Goal: Task Accomplishment & Management: Manage account settings

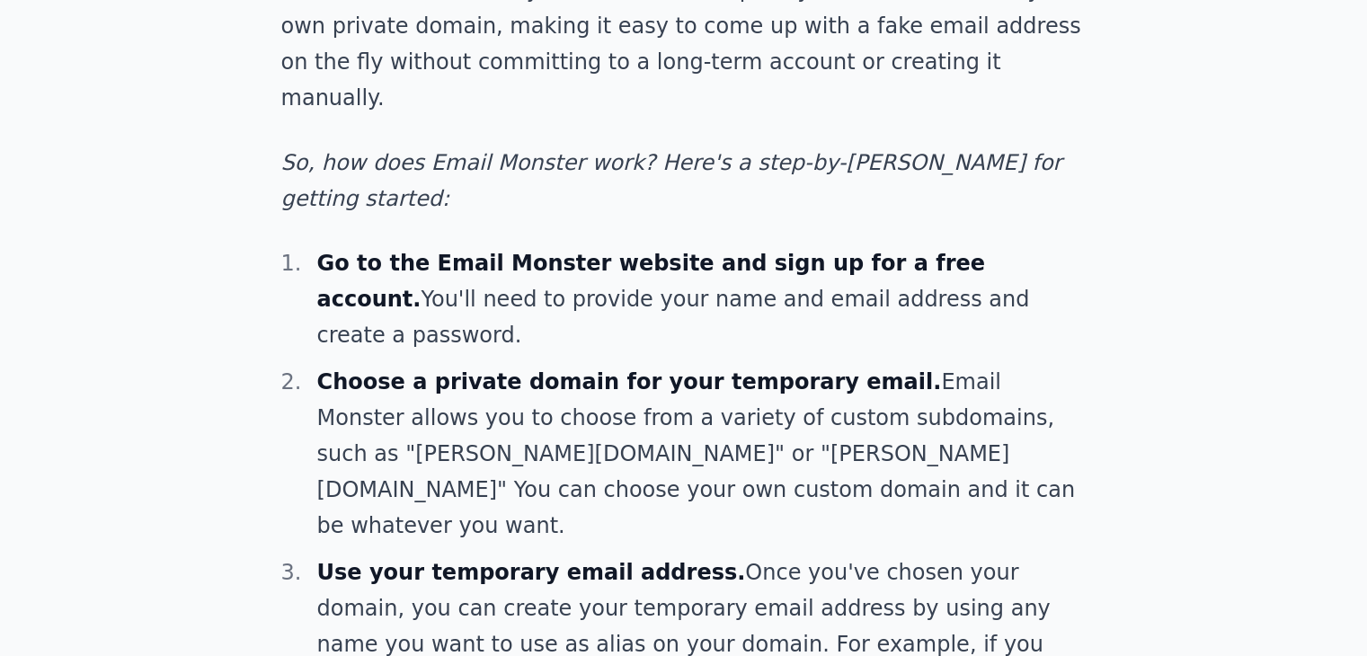
scroll to position [1409, 0]
drag, startPoint x: 556, startPoint y: 105, endPoint x: 414, endPoint y: 113, distance: 141.4
click at [414, 246] on li "Go to the Email Monster website and sign up for a free account. You'll need to …" at bounding box center [684, 300] width 806 height 108
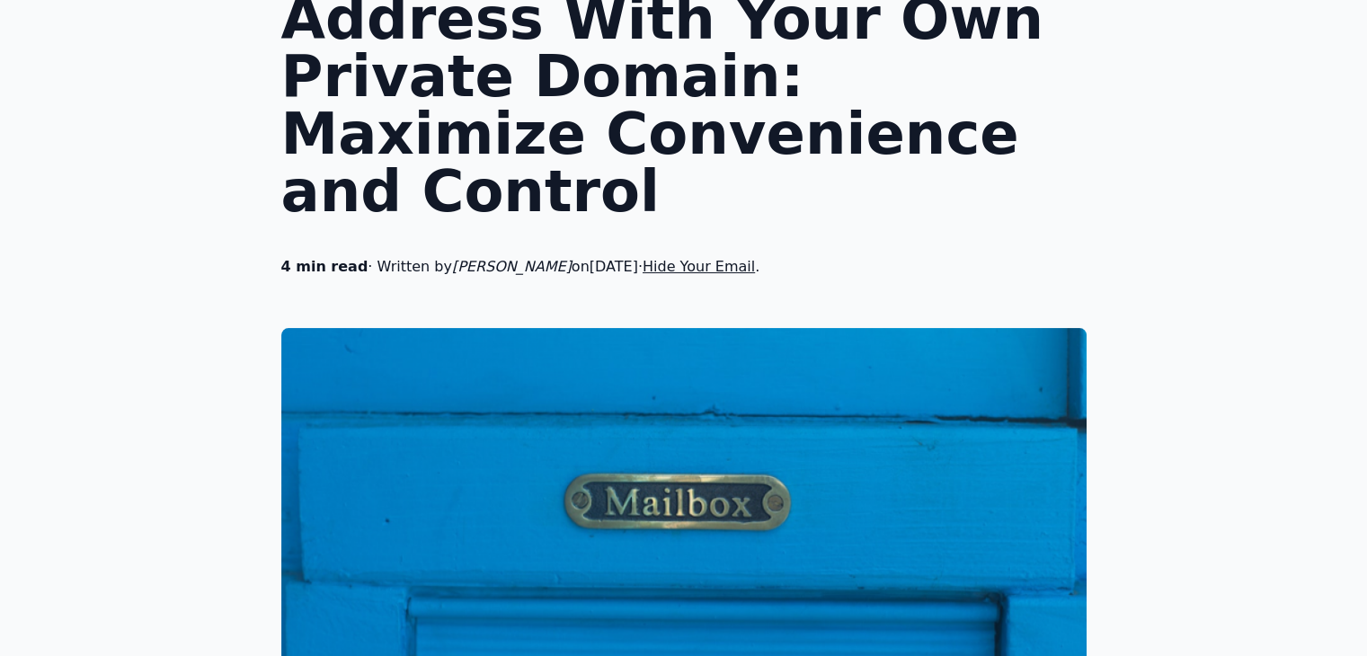
scroll to position [39, 0]
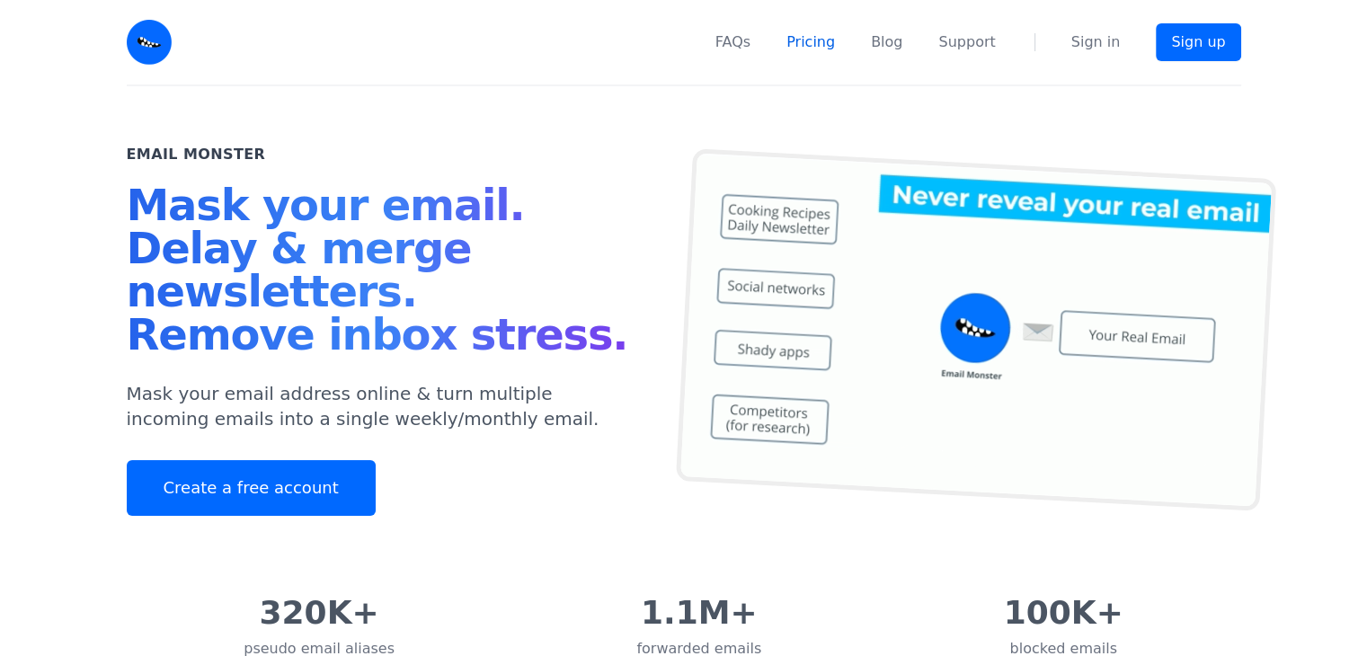
click at [831, 44] on link "Pricing" at bounding box center [811, 42] width 49 height 22
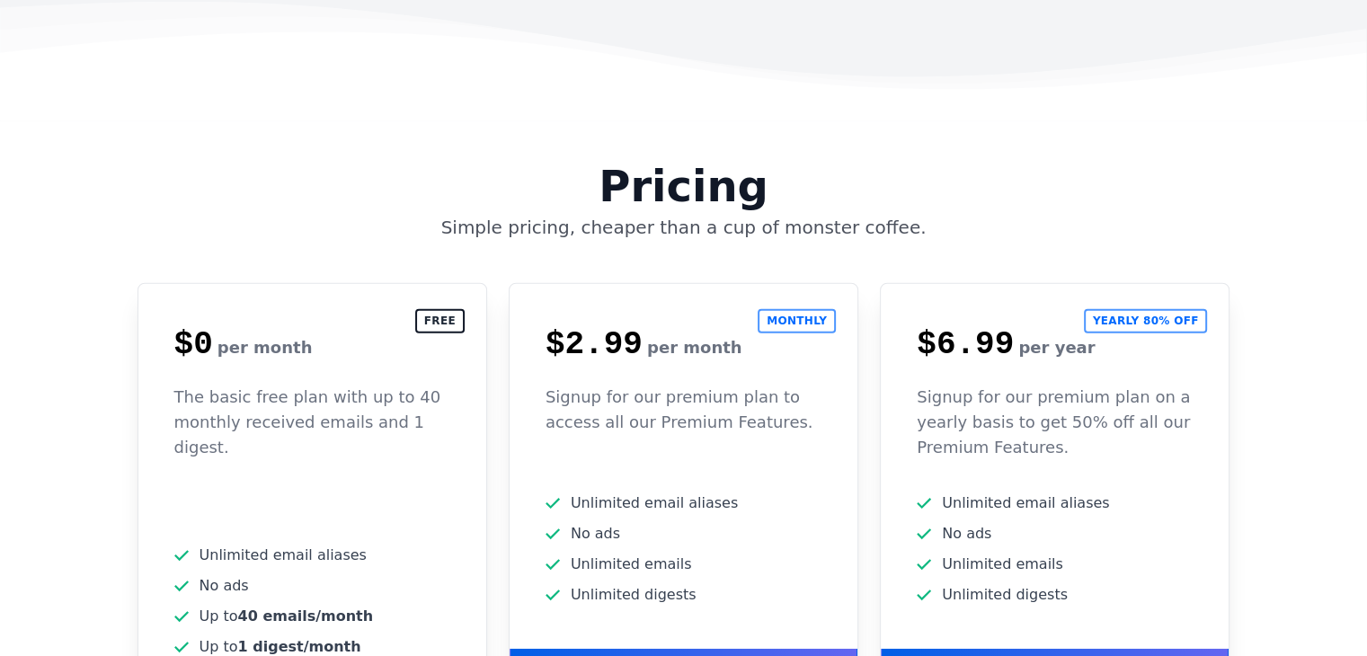
click at [359, 575] on span "No ads" at bounding box center [312, 586] width 276 height 22
click at [672, 385] on div "Signup for our premium plan to access all our Premium Features." at bounding box center [684, 426] width 348 height 83
click at [396, 381] on div "Free $0 per month The basic free plan with up to 40 monthly received emails and…" at bounding box center [313, 492] width 350 height 419
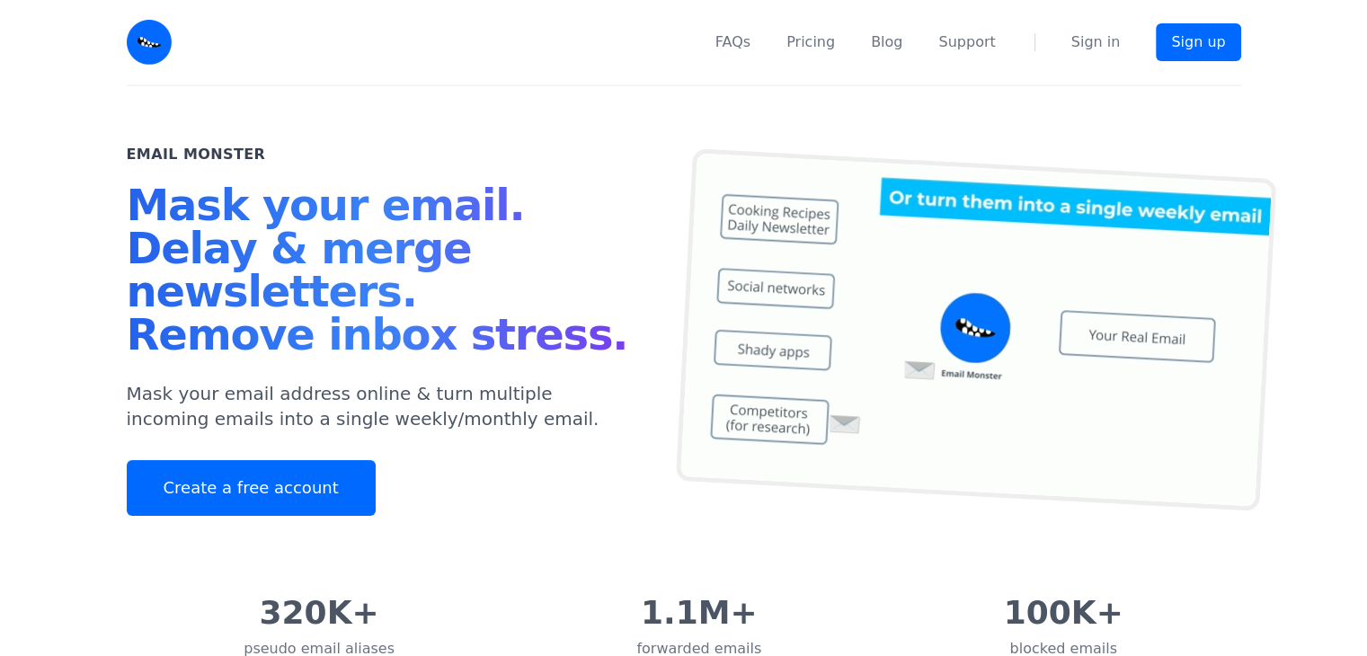
scroll to position [22, 0]
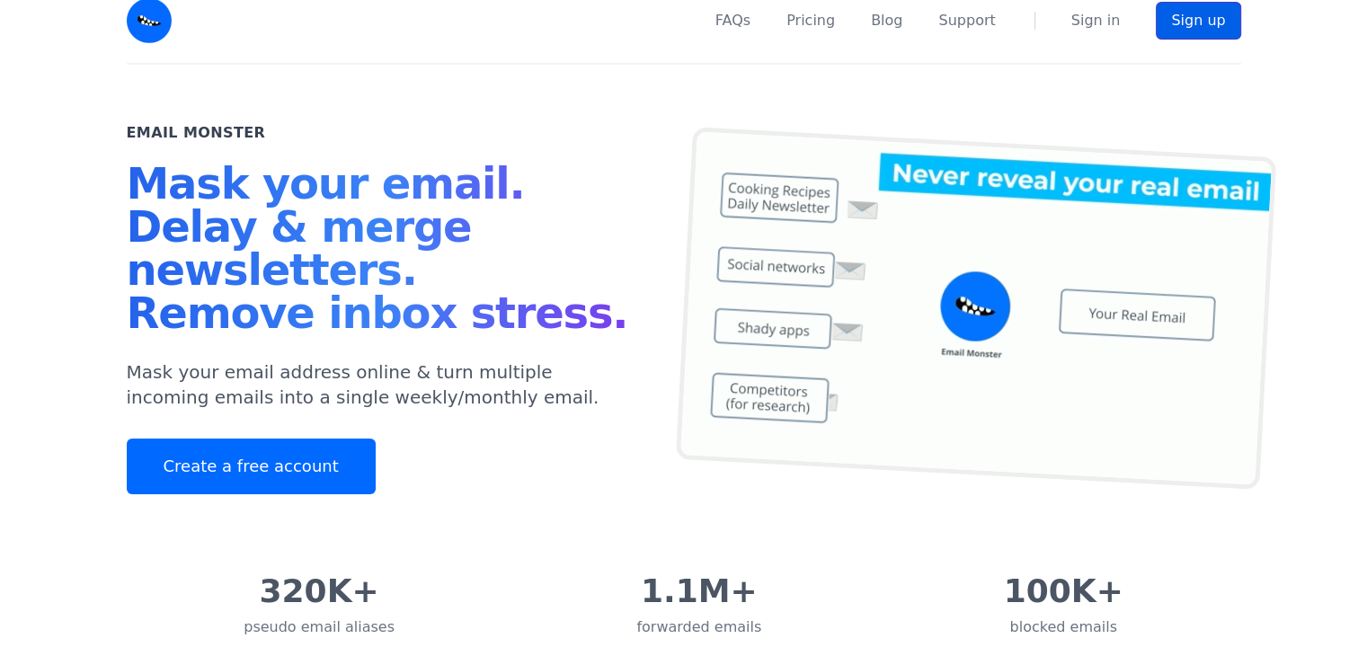
click at [1198, 37] on link "Sign up" at bounding box center [1198, 21] width 85 height 38
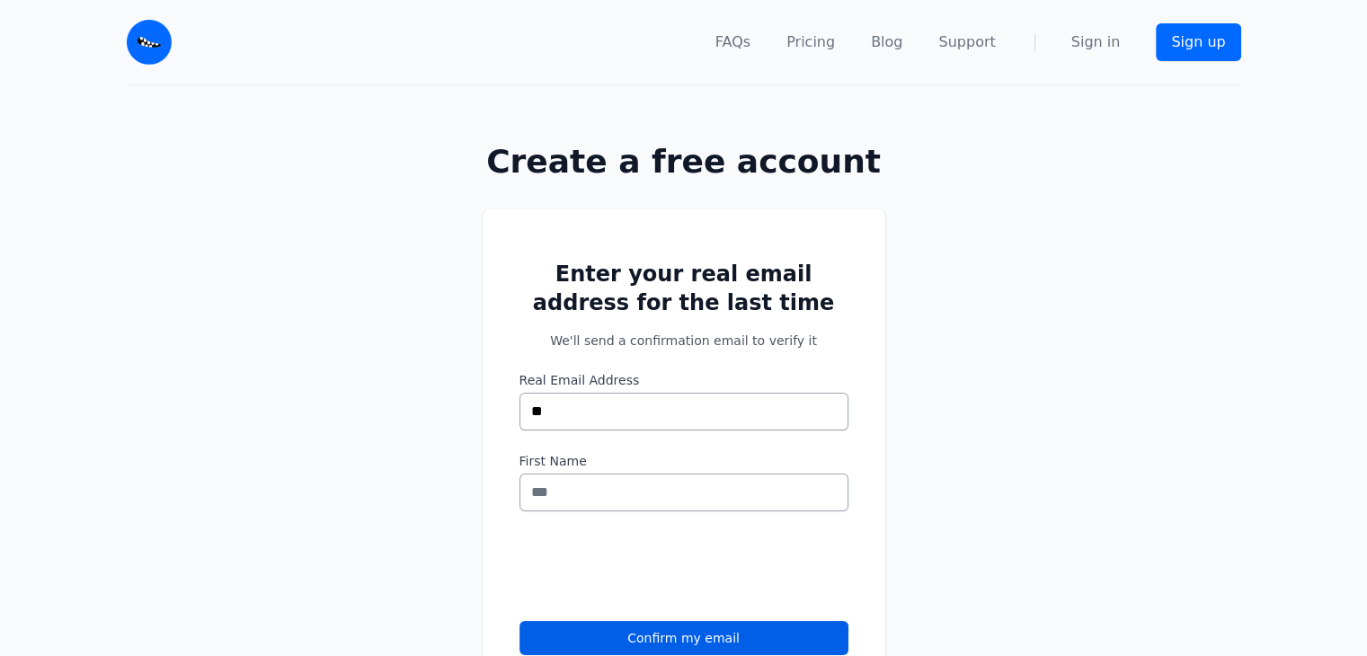
type input "*"
type input "**********"
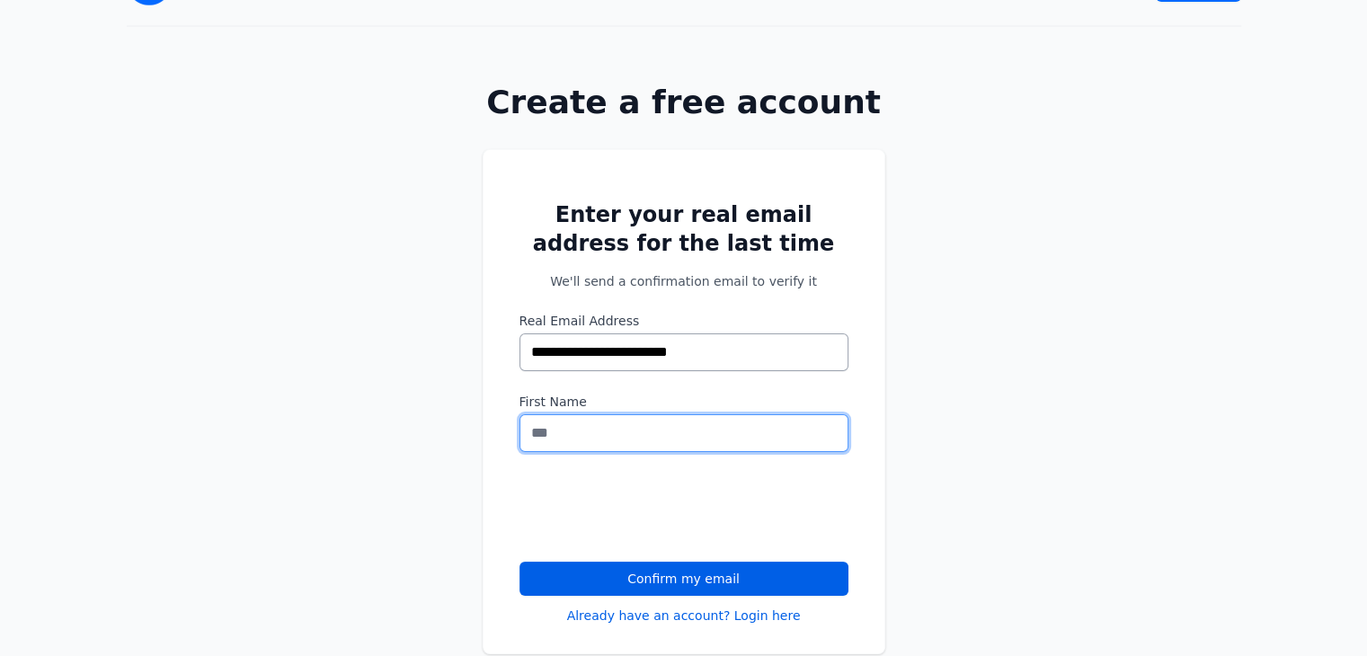
scroll to position [95, 0]
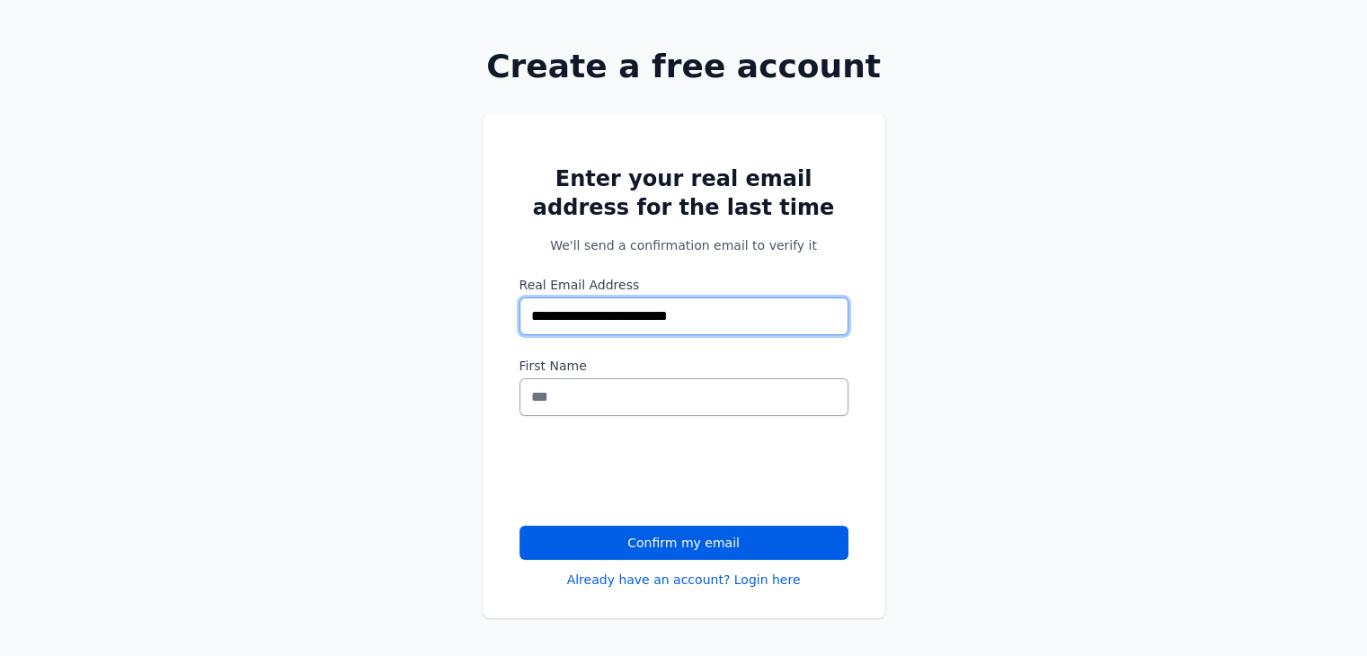
click at [797, 301] on input "**********" at bounding box center [684, 317] width 329 height 38
type input "**********"
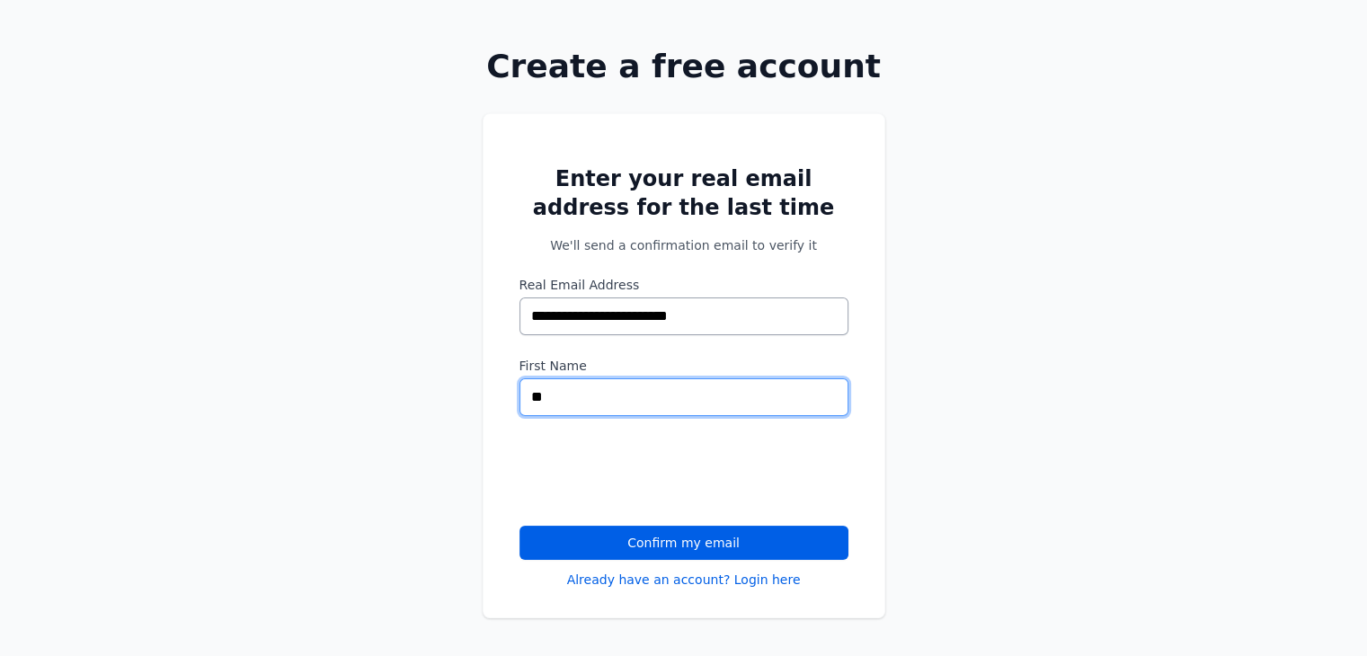
click at [592, 390] on input "**" at bounding box center [684, 397] width 329 height 38
type input "******"
drag, startPoint x: 890, startPoint y: 647, endPoint x: 841, endPoint y: 571, distance: 90.5
click at [841, 571] on div "**********" at bounding box center [683, 388] width 1367 height 606
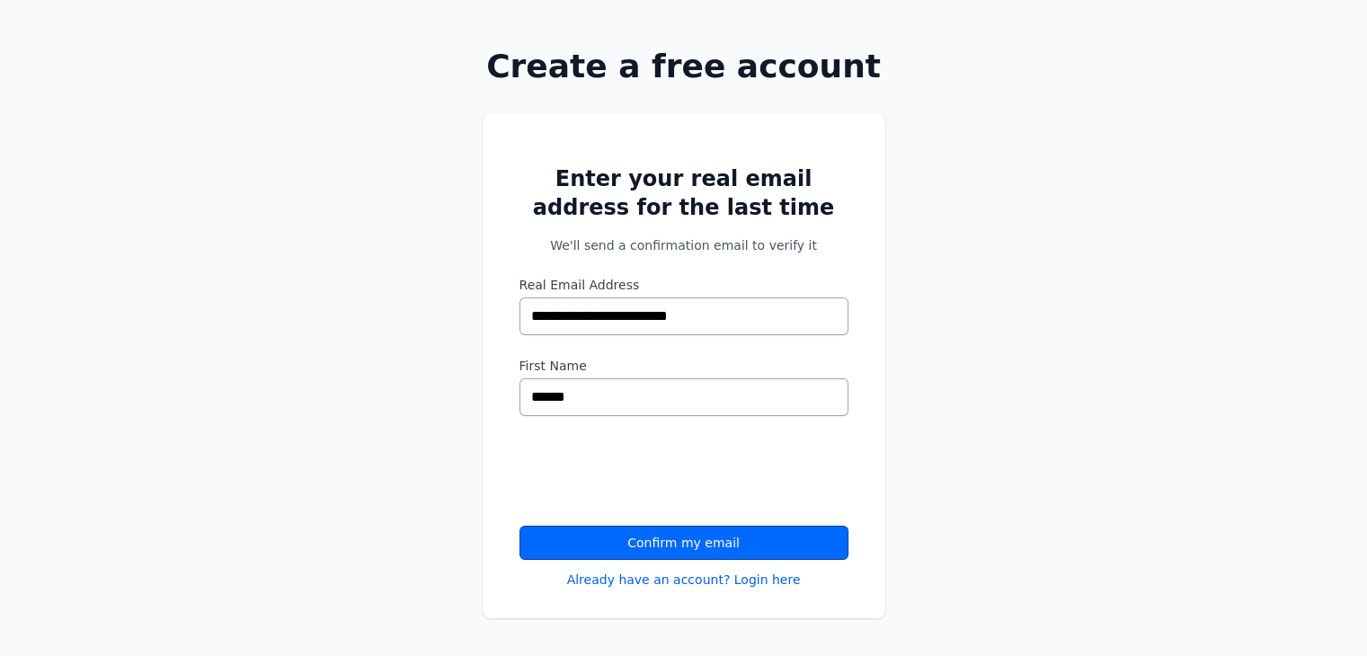
click at [814, 546] on button "Confirm my email" at bounding box center [684, 543] width 329 height 34
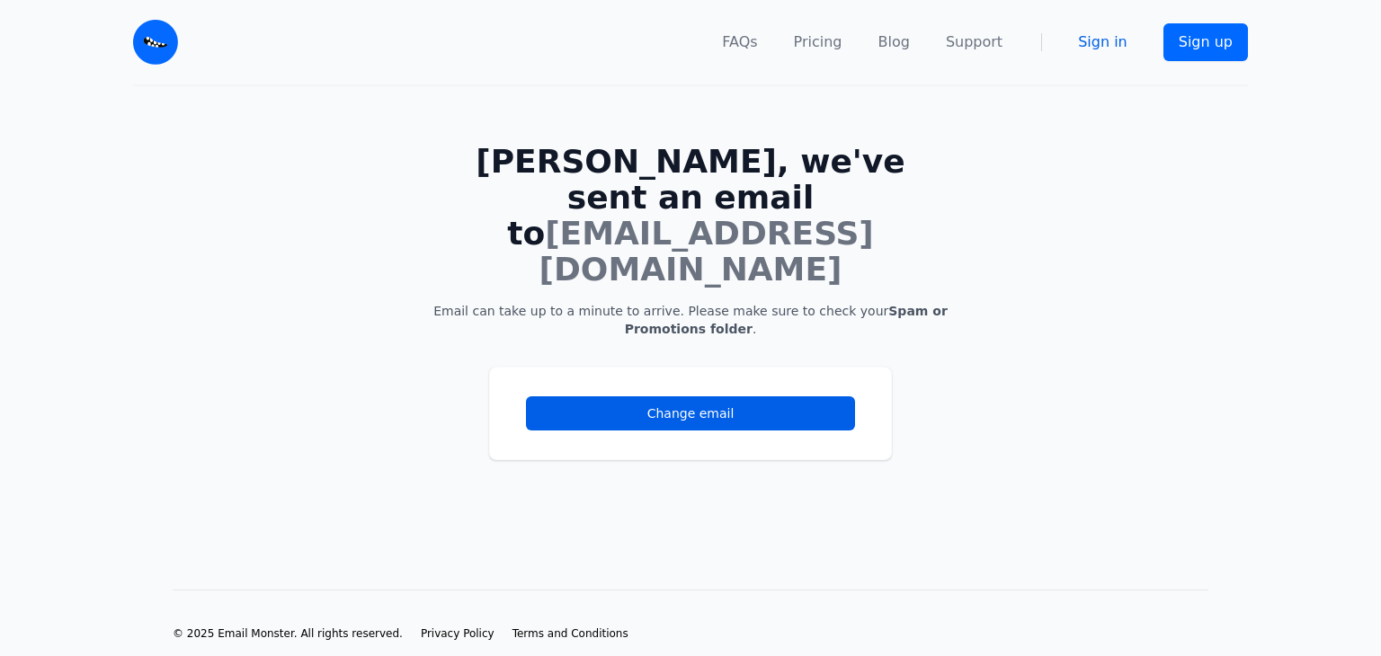
click at [1122, 32] on link "Sign in" at bounding box center [1102, 42] width 49 height 22
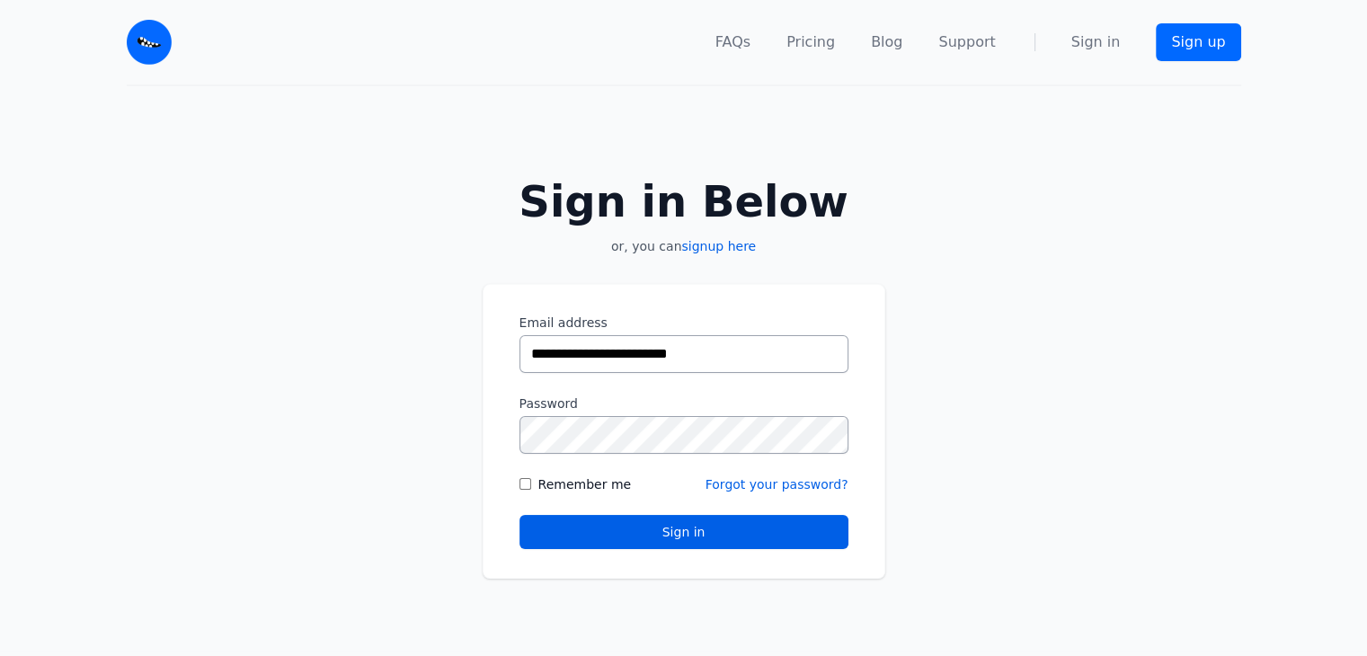
type input "**********"
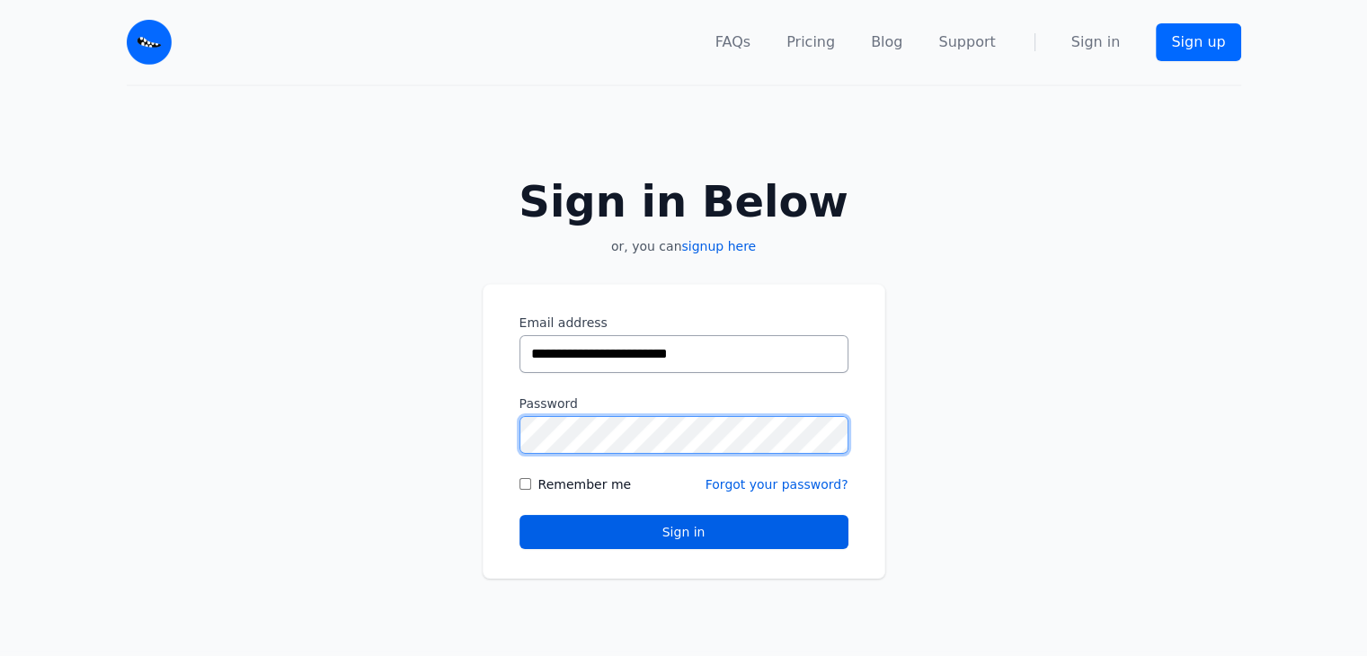
click at [520, 515] on button "Sign in" at bounding box center [684, 532] width 329 height 34
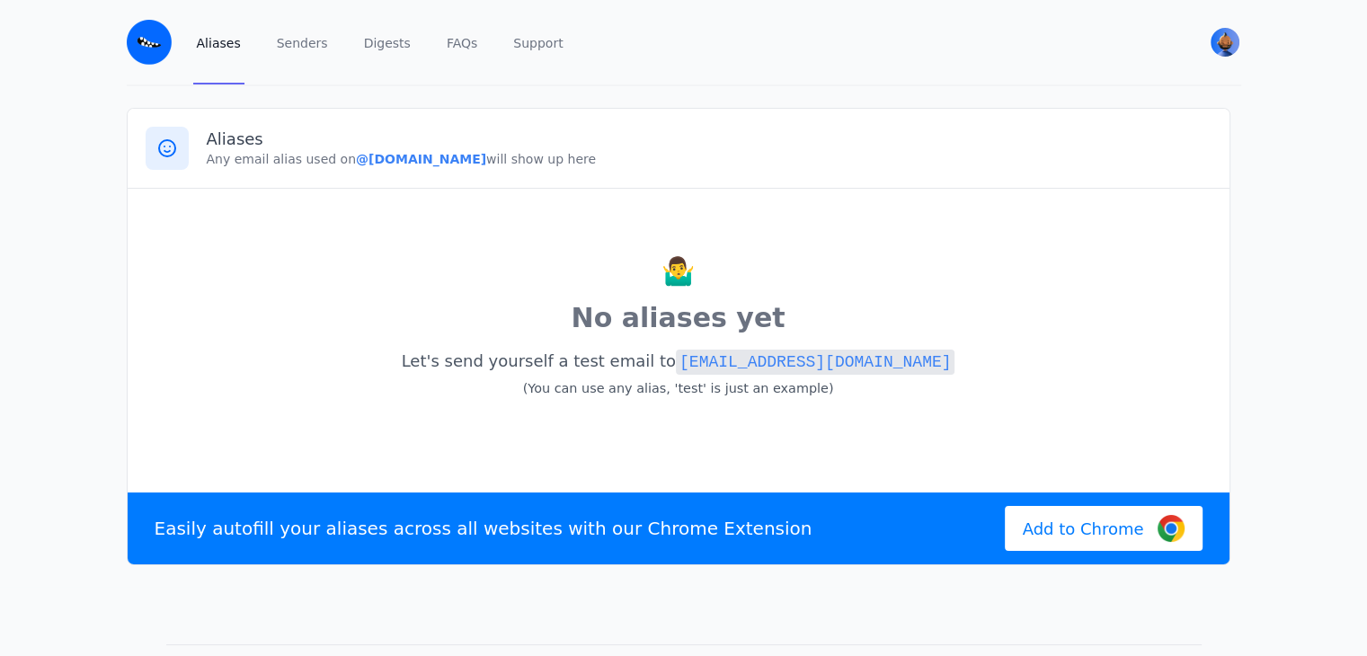
click at [772, 366] on code "test@longtakeover.eml.monster" at bounding box center [815, 362] width 279 height 25
click at [336, 288] on p "🤷‍♂️" at bounding box center [679, 272] width 1066 height 40
click at [299, 55] on link "Senders" at bounding box center [302, 42] width 58 height 85
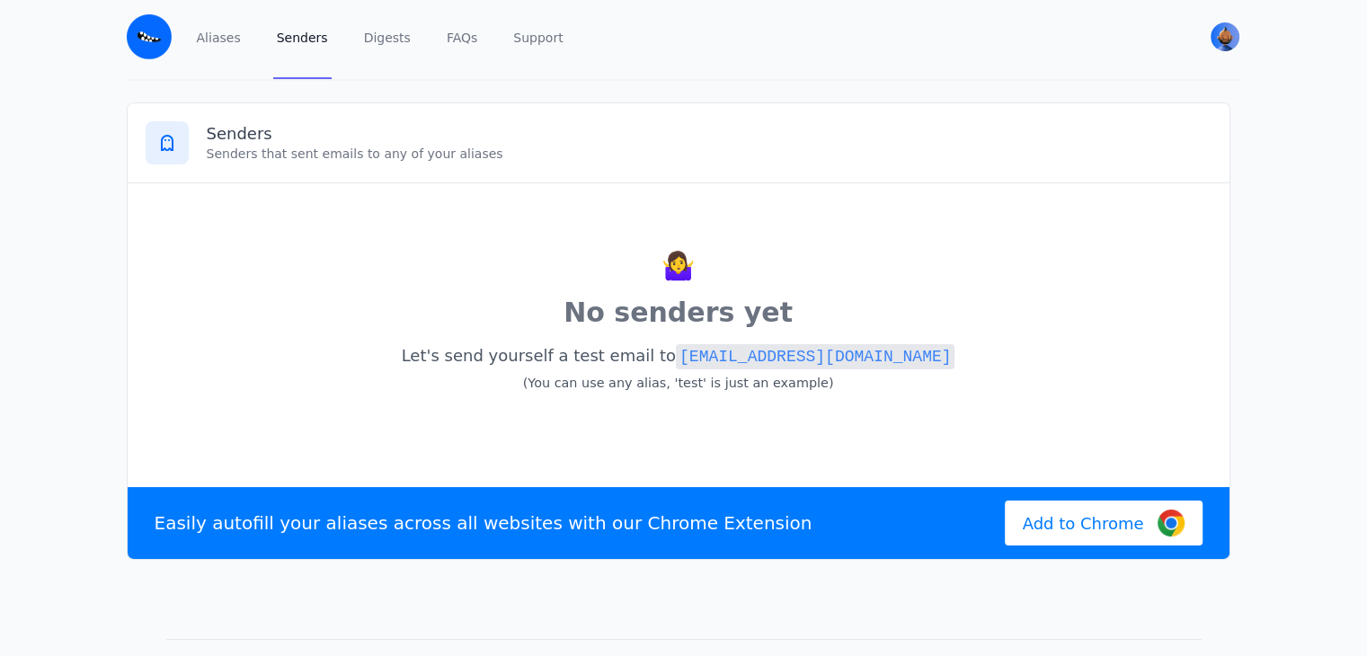
scroll to position [2, 0]
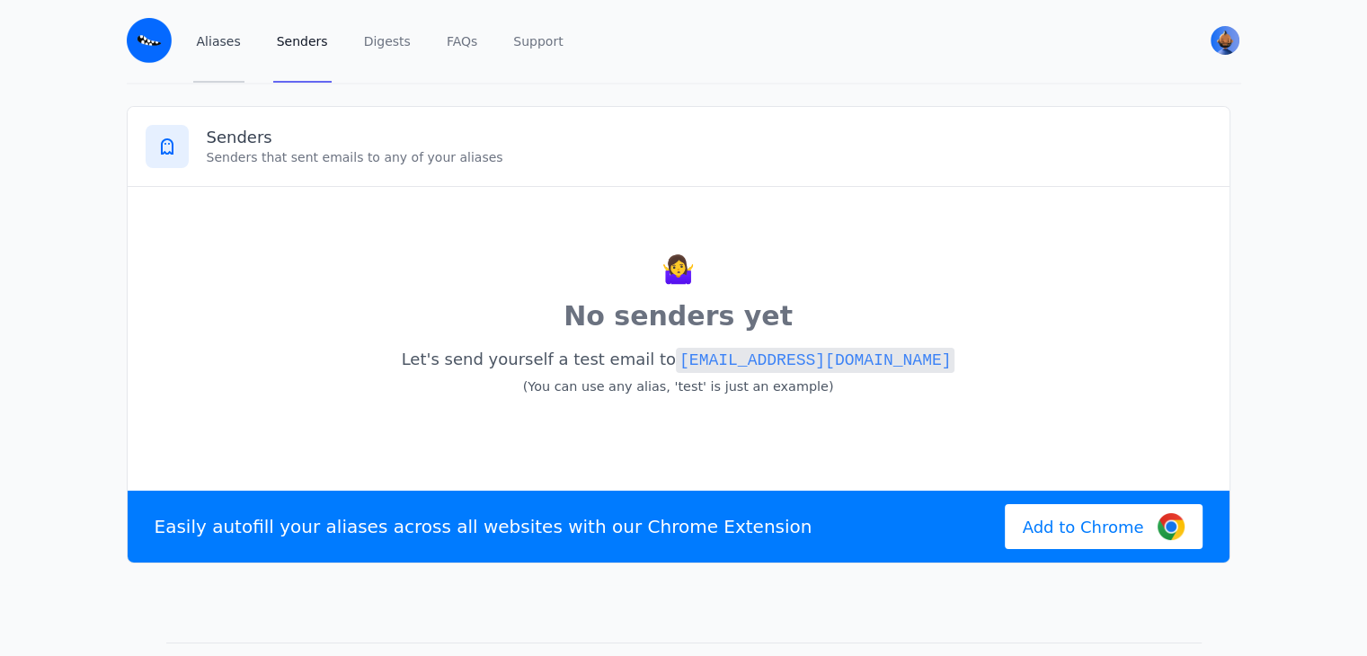
click at [231, 57] on link "Aliases" at bounding box center [218, 40] width 51 height 85
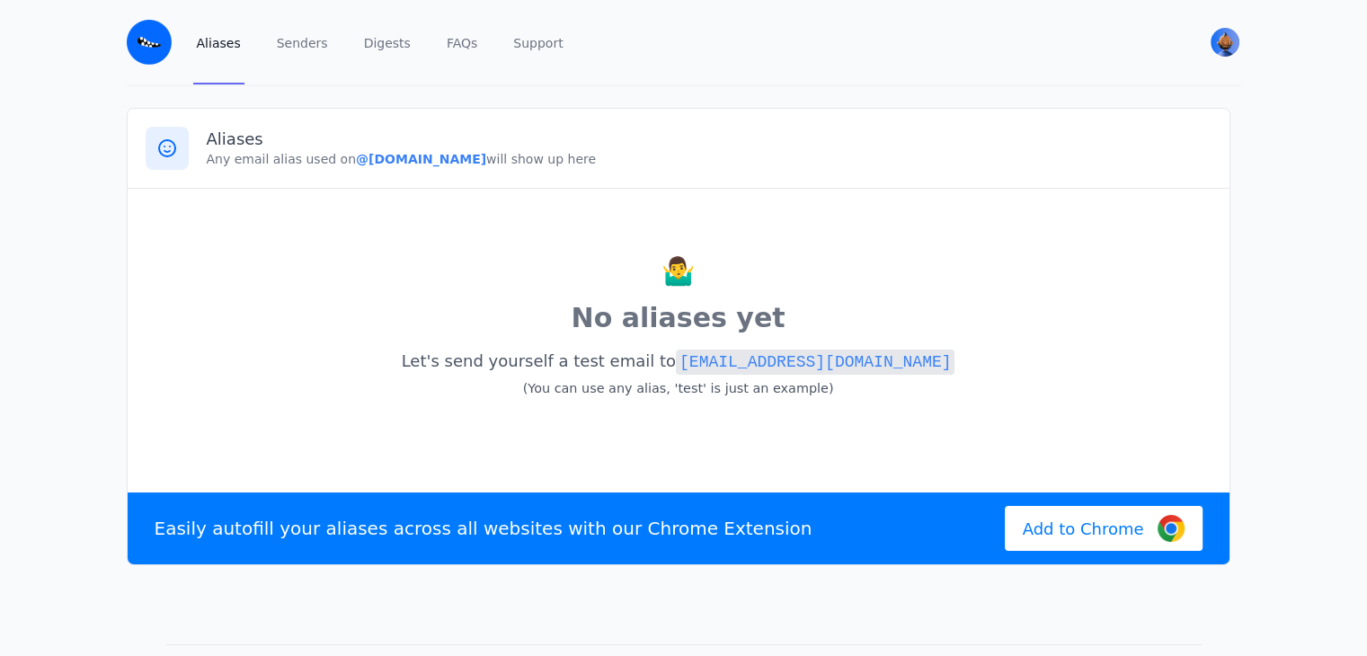
click at [398, 47] on div "Aliases Senders Digests FAQs Support" at bounding box center [685, 42] width 984 height 85
click at [381, 45] on link "Digests" at bounding box center [388, 42] width 54 height 85
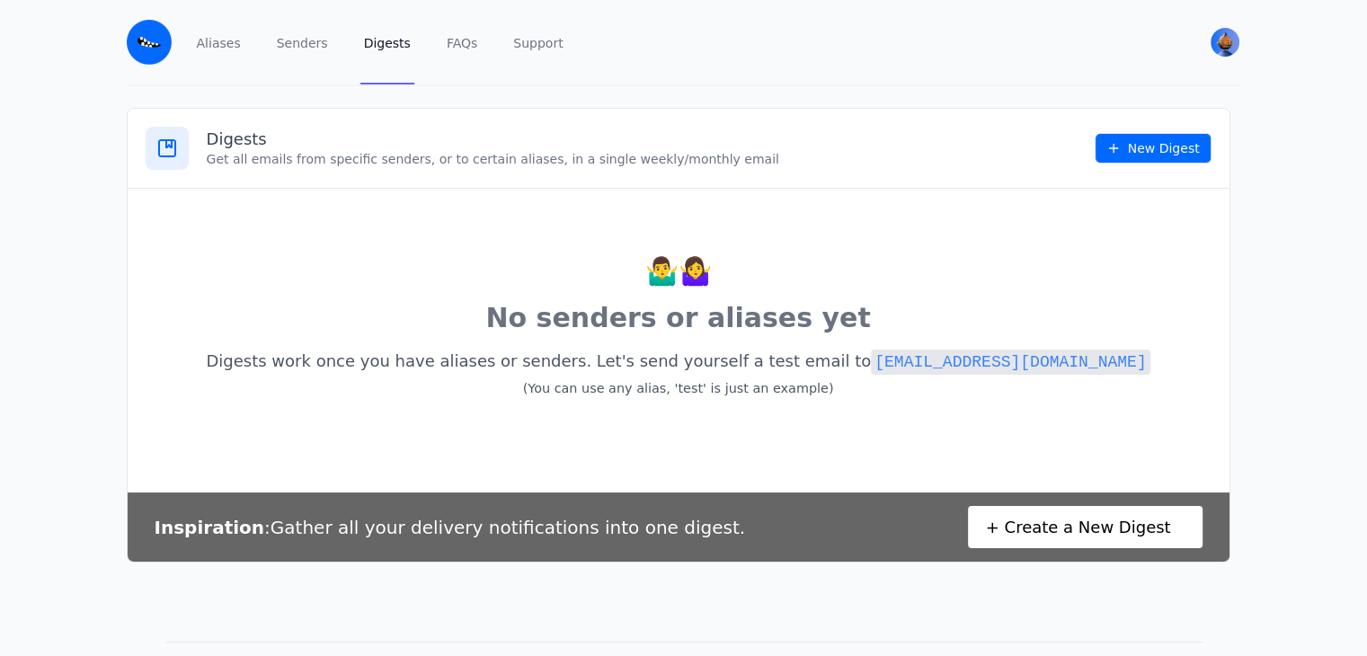
drag, startPoint x: 1120, startPoint y: 573, endPoint x: 1117, endPoint y: 558, distance: 14.8
click at [1117, 558] on div "Inspiration : Gather all your delivery notifications into one digest. + Create …" at bounding box center [679, 527] width 1102 height 69
click at [1117, 548] on link "+ Create a New Digest" at bounding box center [1085, 527] width 235 height 42
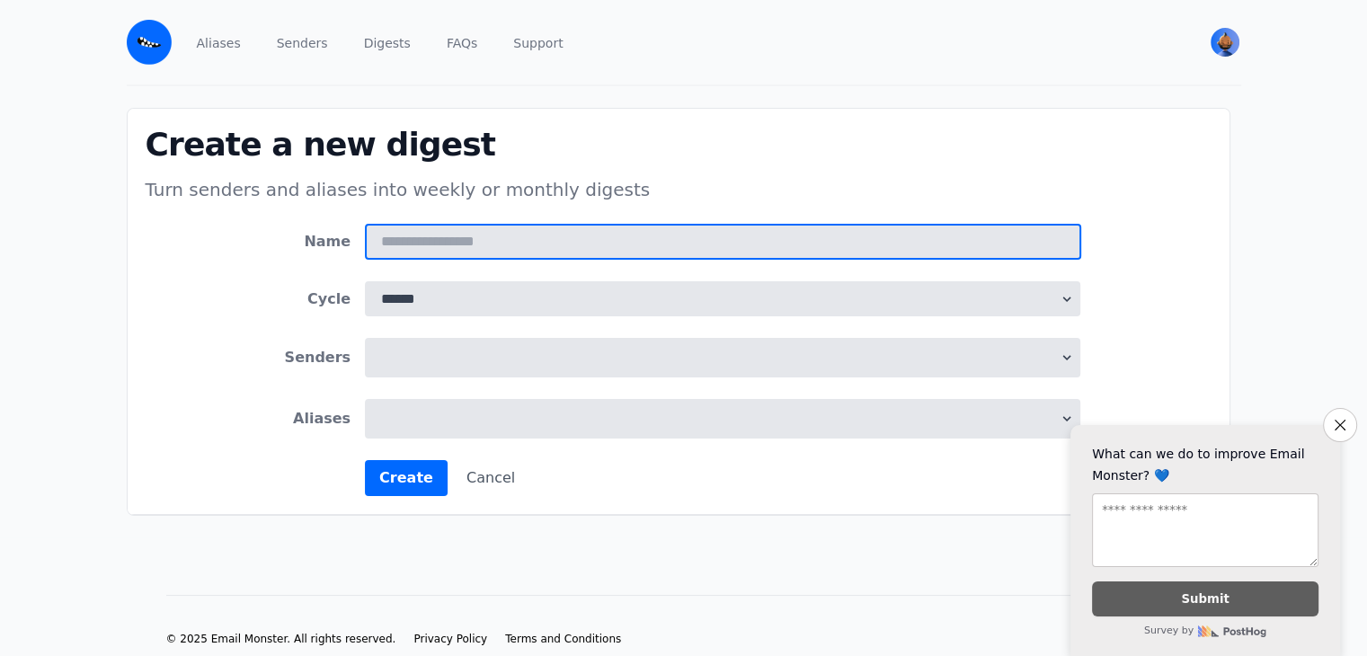
click at [601, 224] on input "Name" at bounding box center [723, 242] width 716 height 36
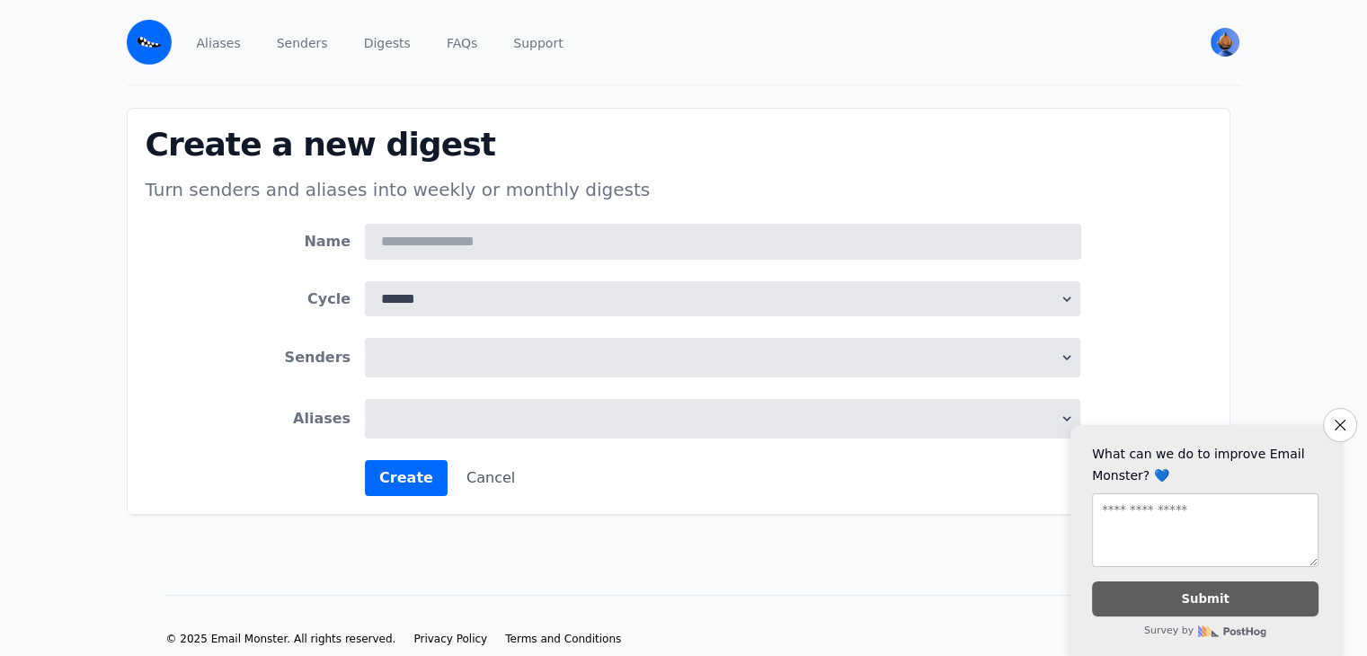
click at [539, 317] on form "Name Cycle ****** ******* Senders Aliases Create Cancel" at bounding box center [679, 360] width 806 height 272
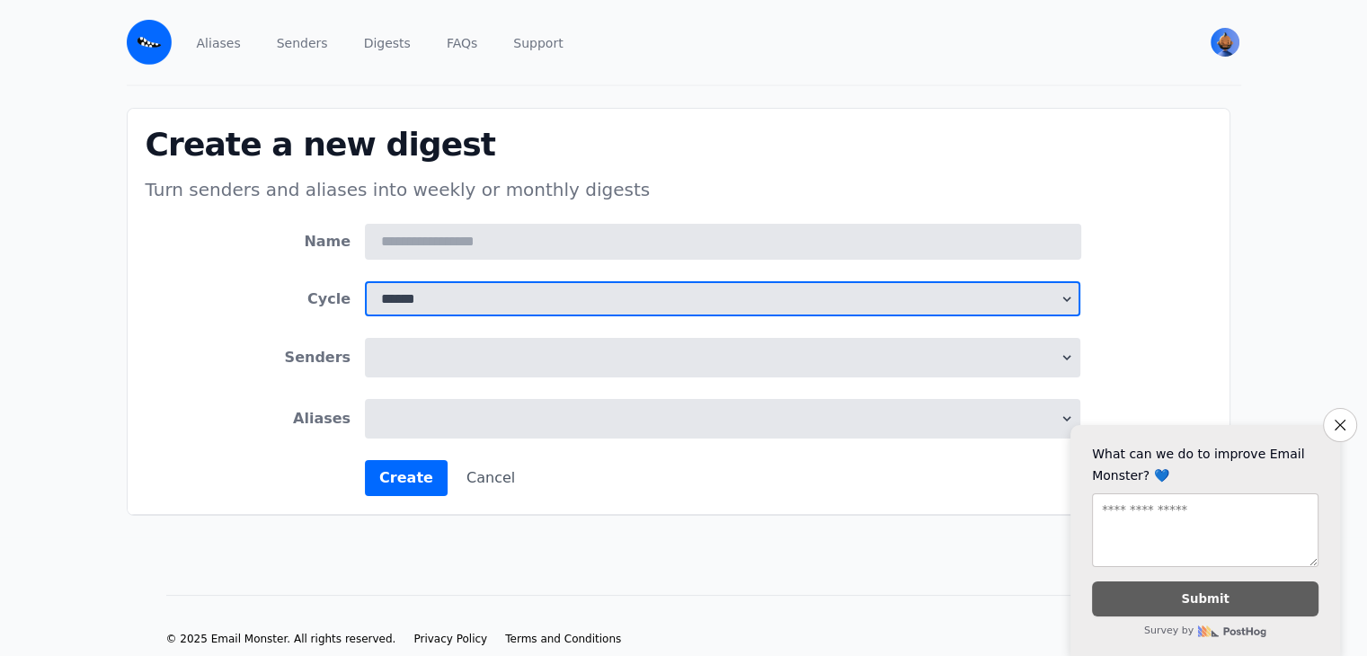
click at [536, 293] on select "****** *******" at bounding box center [723, 298] width 716 height 35
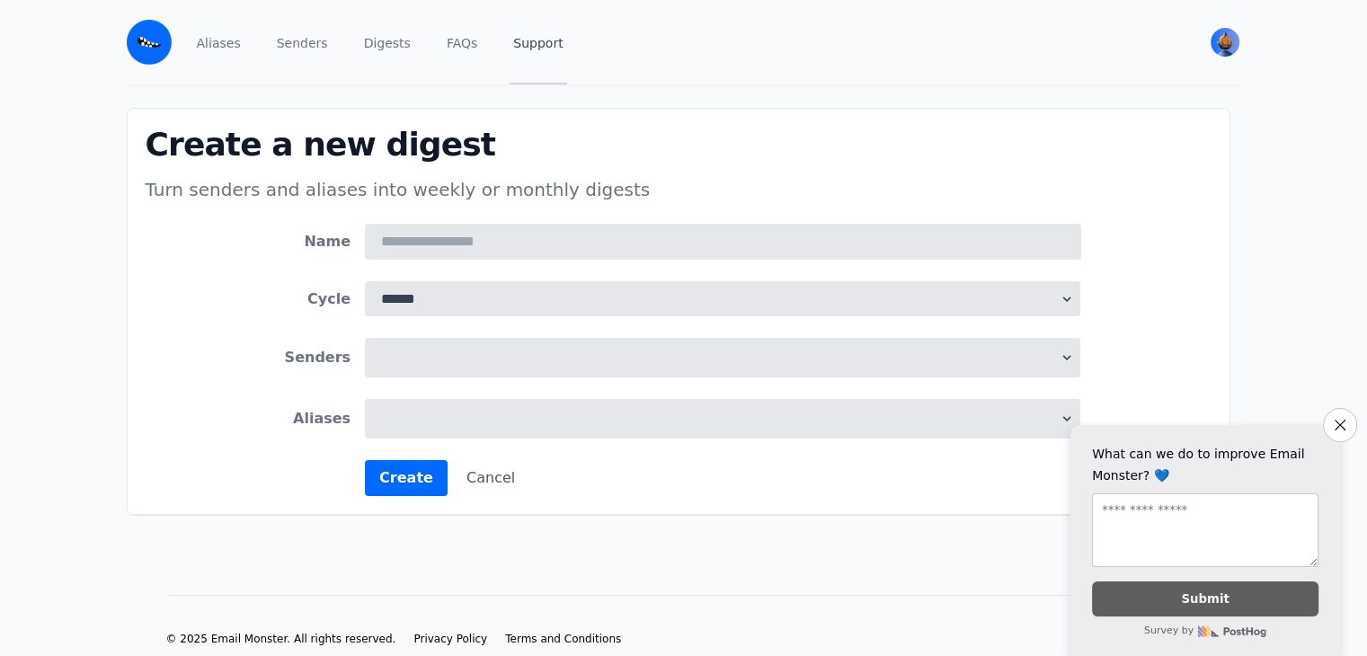
click at [520, 46] on link "Support" at bounding box center [538, 42] width 57 height 85
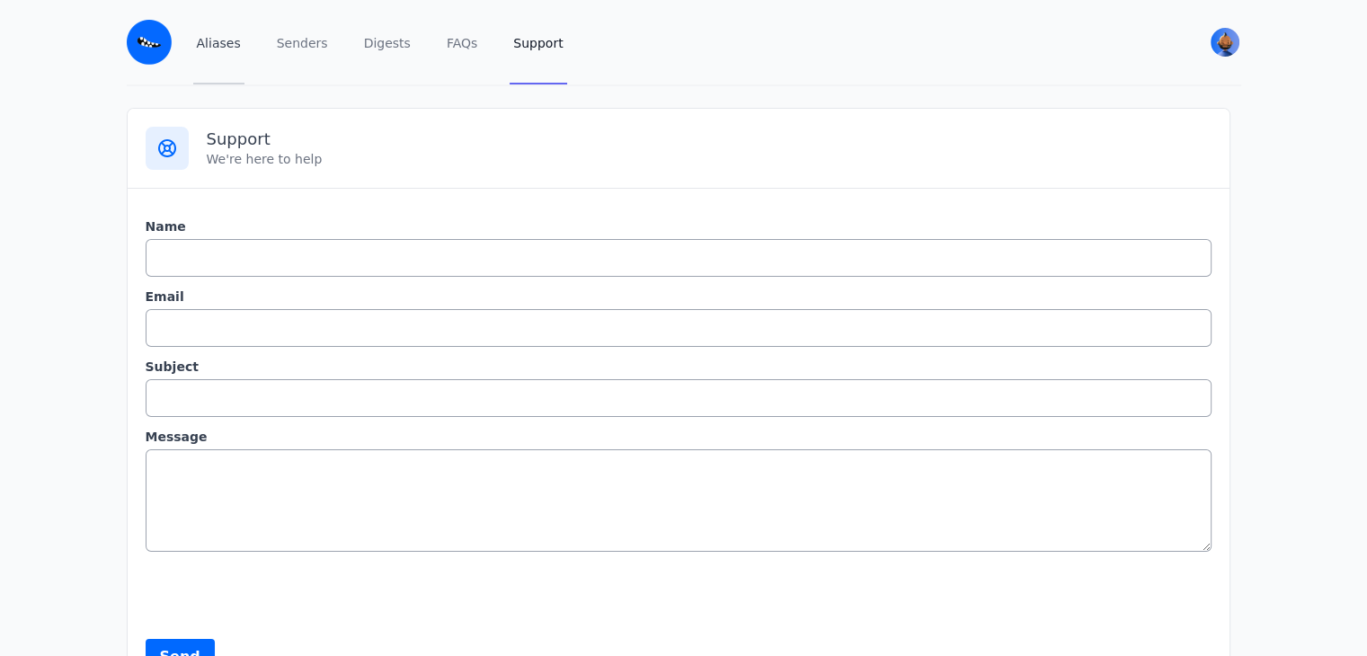
click at [215, 40] on link "Aliases" at bounding box center [218, 42] width 51 height 85
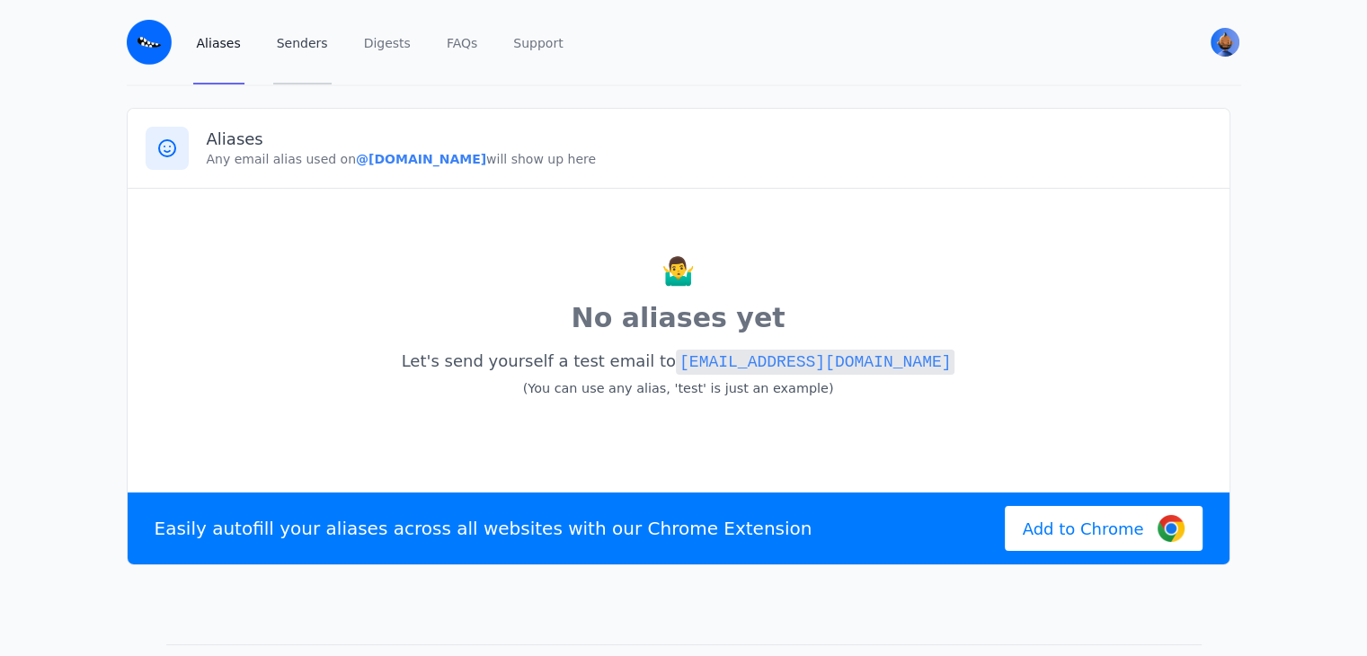
click at [307, 58] on link "Senders" at bounding box center [302, 42] width 58 height 85
click at [229, 46] on link "Aliases" at bounding box center [218, 42] width 51 height 85
click at [904, 362] on code "[EMAIL_ADDRESS][DOMAIN_NAME]" at bounding box center [815, 362] width 279 height 25
click at [278, 35] on link "Senders" at bounding box center [302, 42] width 58 height 85
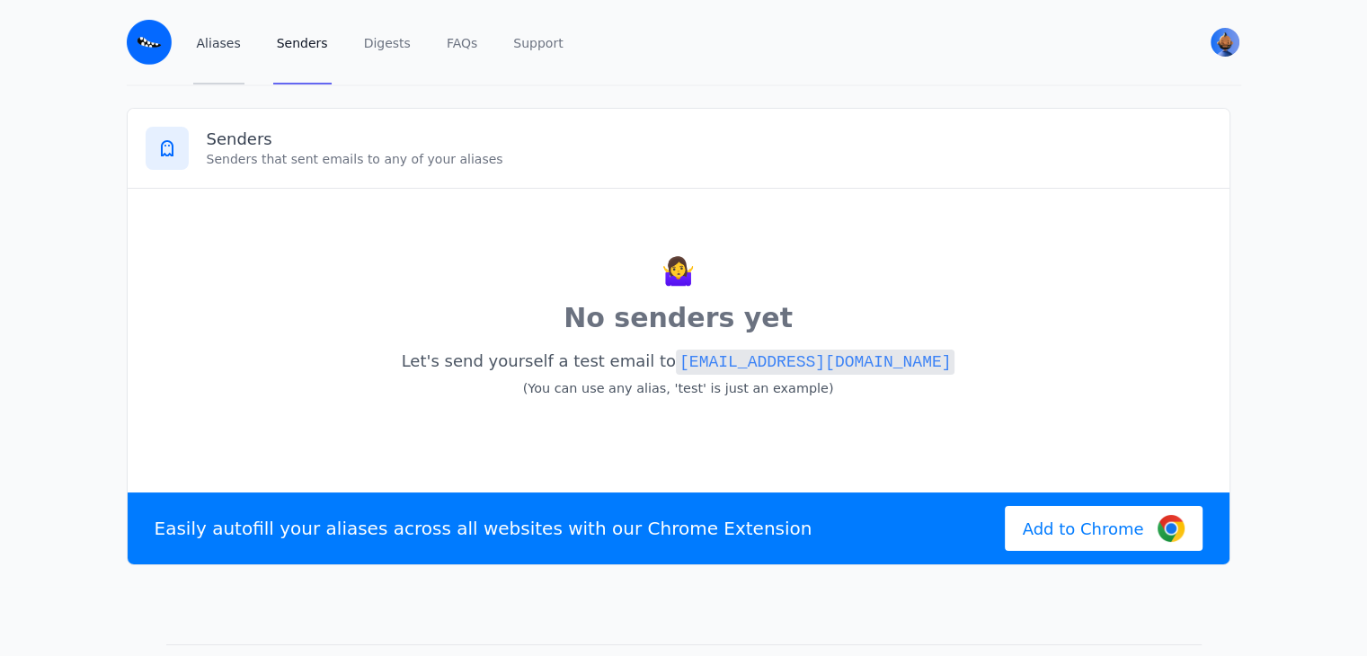
click at [231, 49] on link "Aliases" at bounding box center [218, 42] width 51 height 85
drag, startPoint x: 341, startPoint y: 159, endPoint x: 503, endPoint y: 161, distance: 162.7
click at [486, 161] on b "@[DOMAIN_NAME]" at bounding box center [421, 159] width 130 height 14
click at [438, 252] on p "🤷‍♂️" at bounding box center [679, 272] width 1066 height 40
click at [298, 47] on link "Senders" at bounding box center [302, 42] width 58 height 85
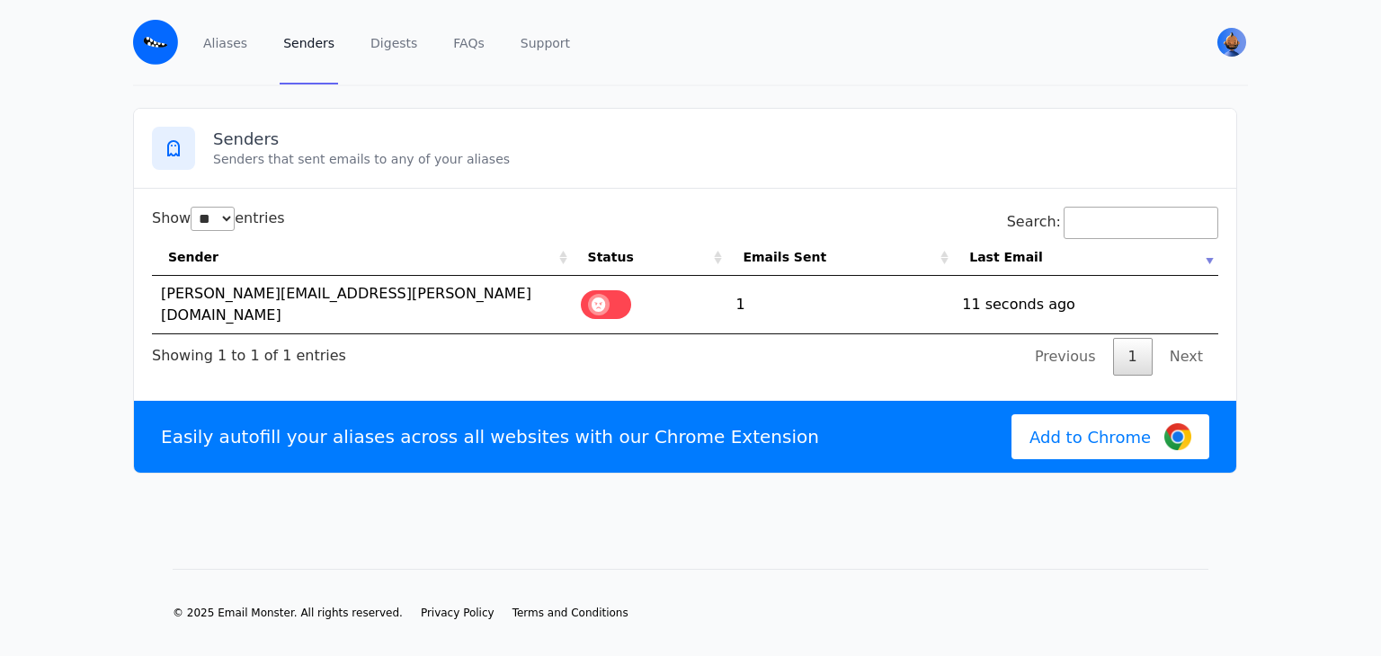
select select "**"
click at [274, 289] on td "satvik.kuchhal@gmail.com" at bounding box center [362, 305] width 420 height 58
click at [771, 295] on td "1" at bounding box center [839, 305] width 227 height 58
click at [211, 293] on td "[PERSON_NAME][EMAIL_ADDRESS][PERSON_NAME][DOMAIN_NAME]" at bounding box center [362, 305] width 420 height 58
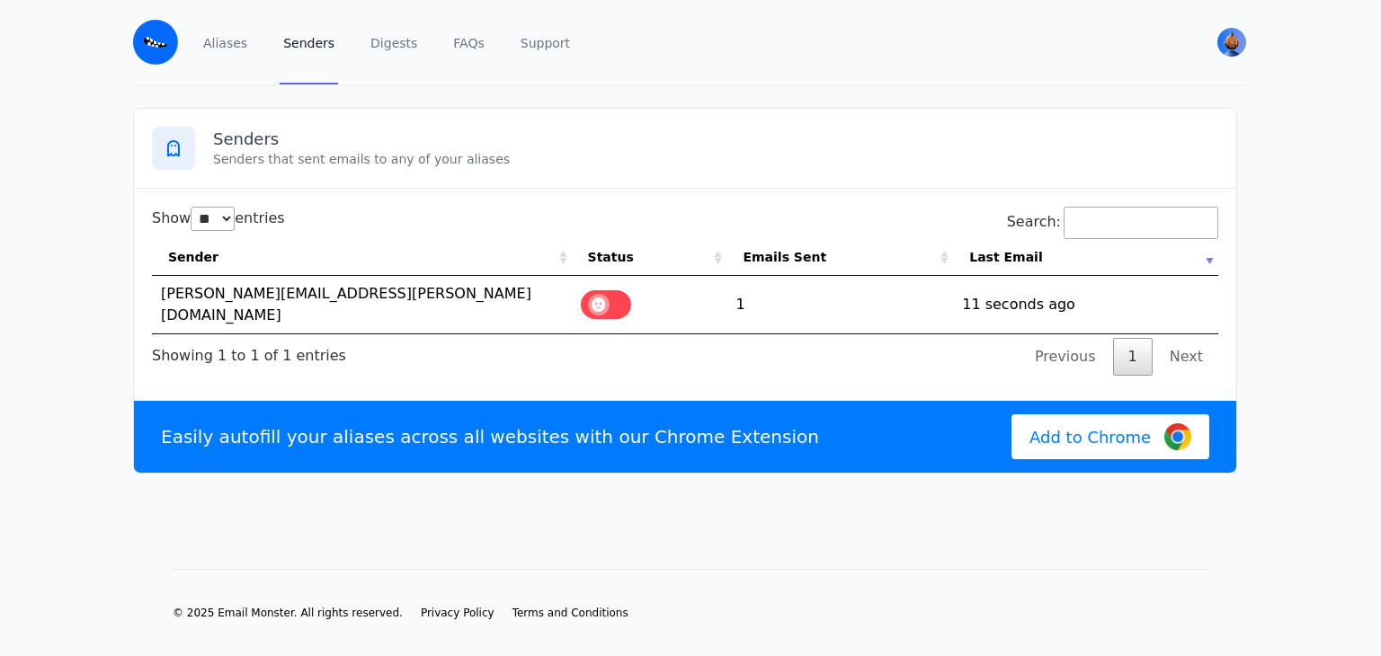
click at [361, 309] on td "[PERSON_NAME][EMAIL_ADDRESS][PERSON_NAME][DOMAIN_NAME]" at bounding box center [362, 305] width 420 height 58
click at [361, 304] on td "[PERSON_NAME][EMAIL_ADDRESS][PERSON_NAME][DOMAIN_NAME]" at bounding box center [362, 305] width 420 height 58
click at [290, 334] on div "Showing 1 to 1 of 1 entries" at bounding box center [249, 350] width 194 height 32
click at [610, 294] on span at bounding box center [599, 305] width 22 height 22
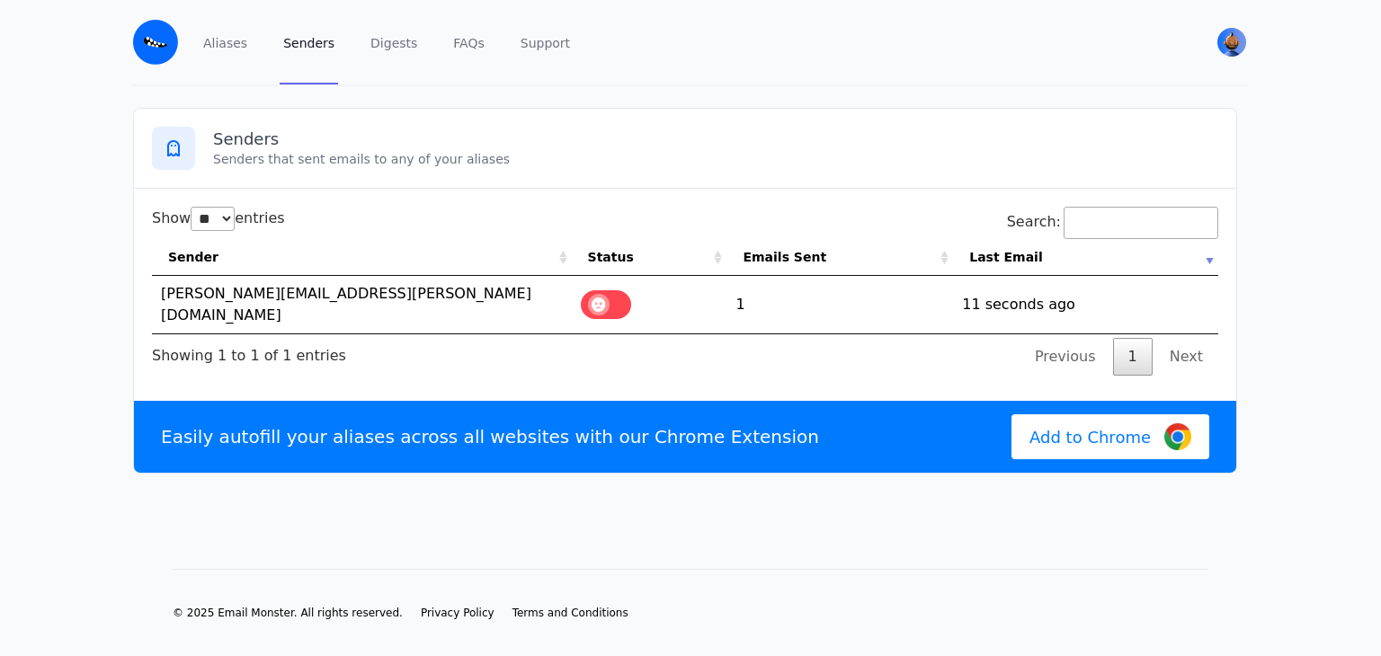
click at [606, 294] on span at bounding box center [599, 305] width 22 height 22
click at [777, 300] on td "1" at bounding box center [839, 305] width 227 height 58
click at [792, 249] on th "Emails Sent" at bounding box center [839, 257] width 227 height 37
click at [1025, 309] on td "1760532243 11 seconds ago" at bounding box center [1085, 305] width 265 height 58
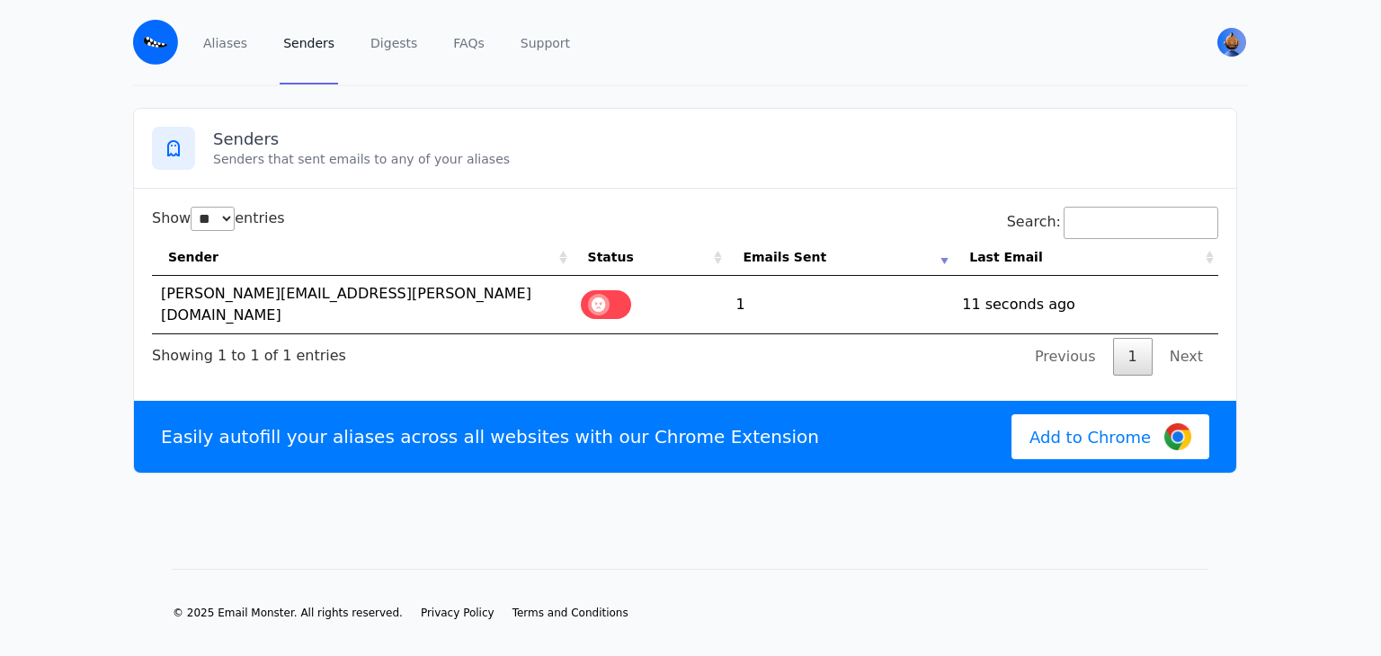
click at [1019, 301] on td "1760532243 11 seconds ago" at bounding box center [1085, 305] width 265 height 58
click at [223, 52] on link "Aliases" at bounding box center [225, 42] width 51 height 85
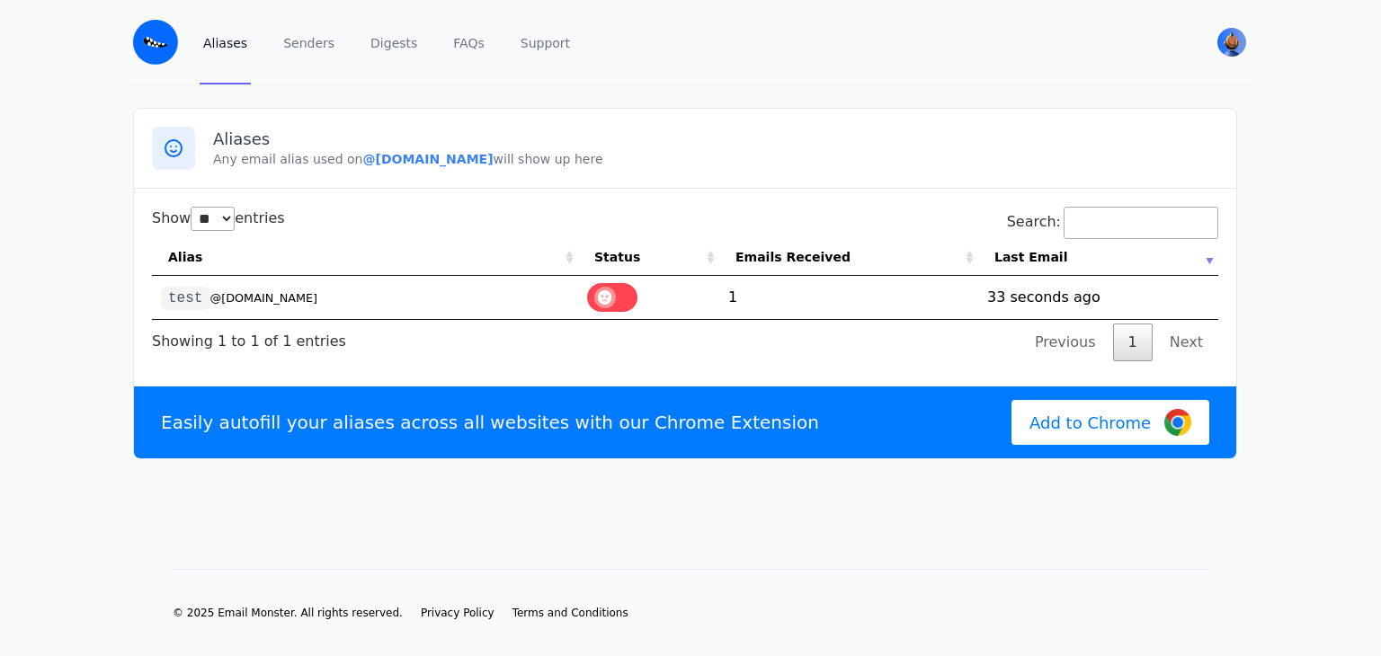
select select "**"
click at [223, 52] on link "Aliases" at bounding box center [225, 42] width 51 height 85
click at [289, 307] on td "test @[DOMAIN_NAME]" at bounding box center [365, 297] width 426 height 43
click at [178, 303] on code "test" at bounding box center [185, 298] width 49 height 23
select select "**"
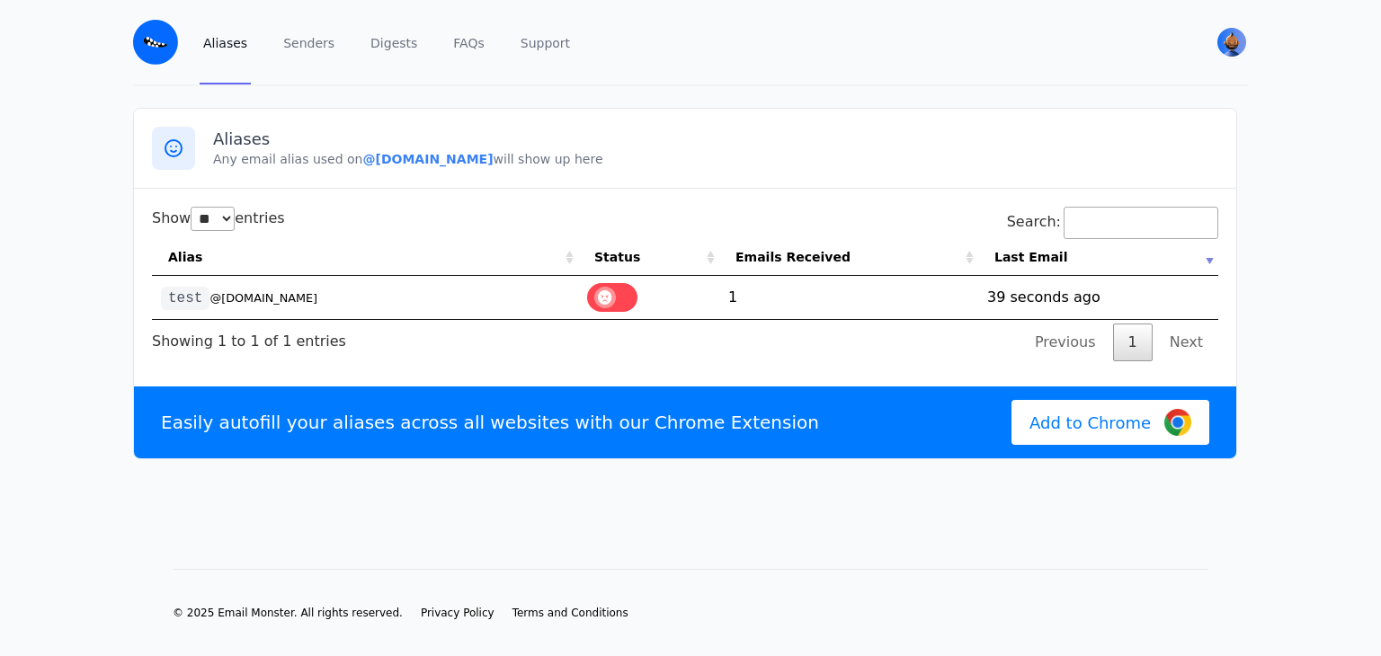
click at [178, 303] on code "test" at bounding box center [185, 298] width 49 height 23
click at [409, 297] on td "test @[DOMAIN_NAME]" at bounding box center [365, 297] width 426 height 43
click at [316, 48] on link "Senders" at bounding box center [309, 42] width 58 height 85
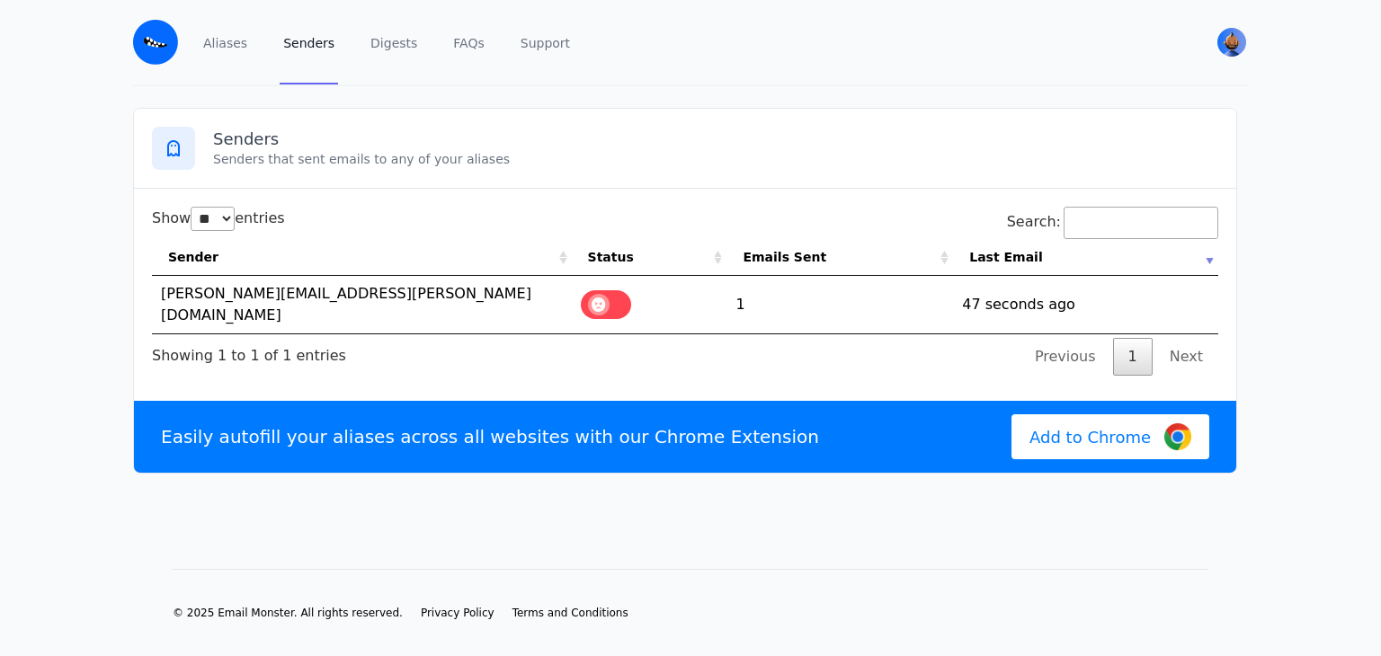
select select "**"
click at [415, 43] on div "Aliases Senders Digests FAQs Support" at bounding box center [692, 42] width 984 height 85
click at [450, 43] on link "FAQs" at bounding box center [469, 42] width 38 height 85
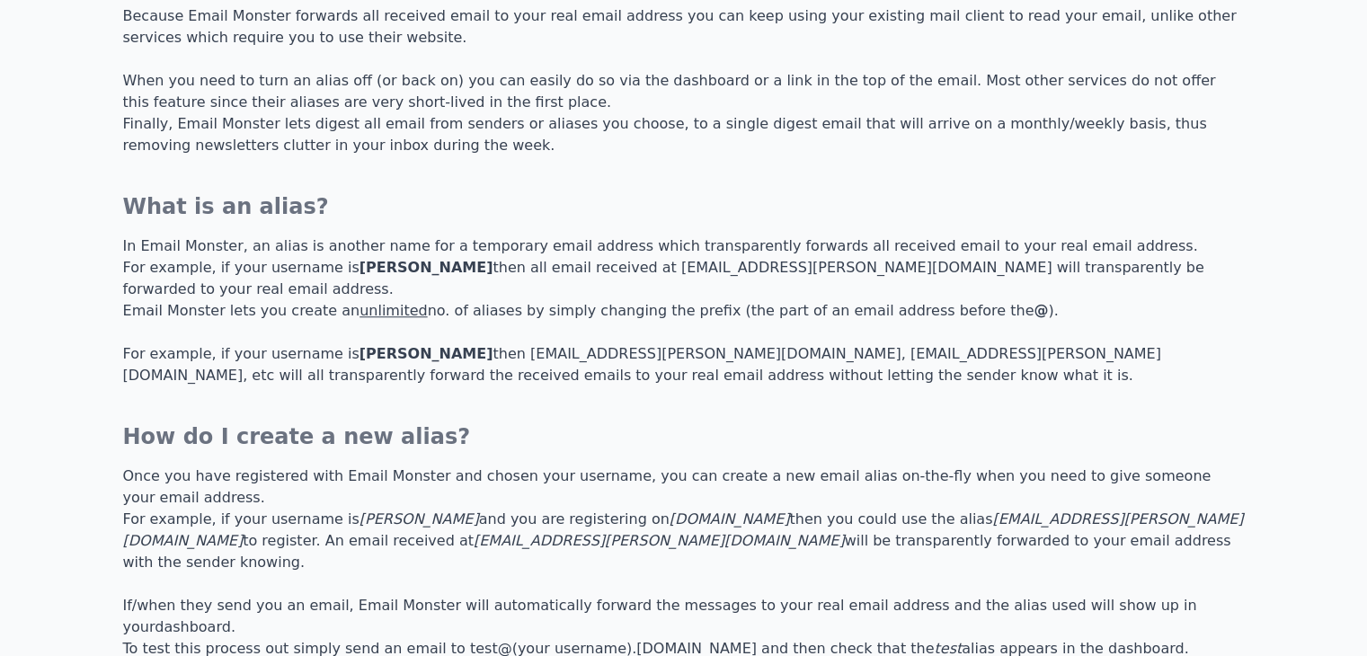
scroll to position [1934, 0]
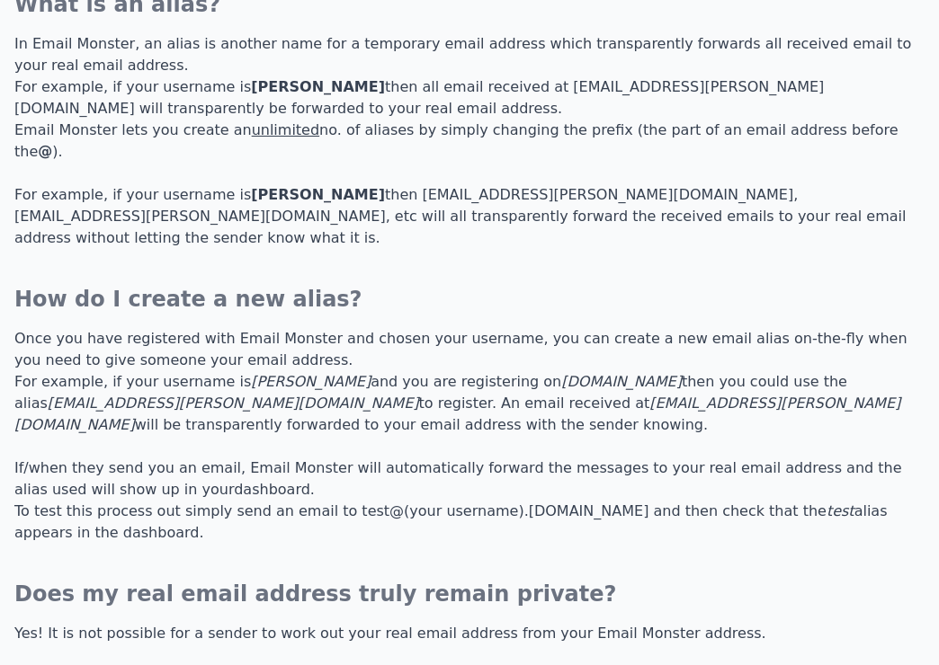
click at [419, 395] on icon "nytimes@dan.eml.monster" at bounding box center [233, 403] width 371 height 17
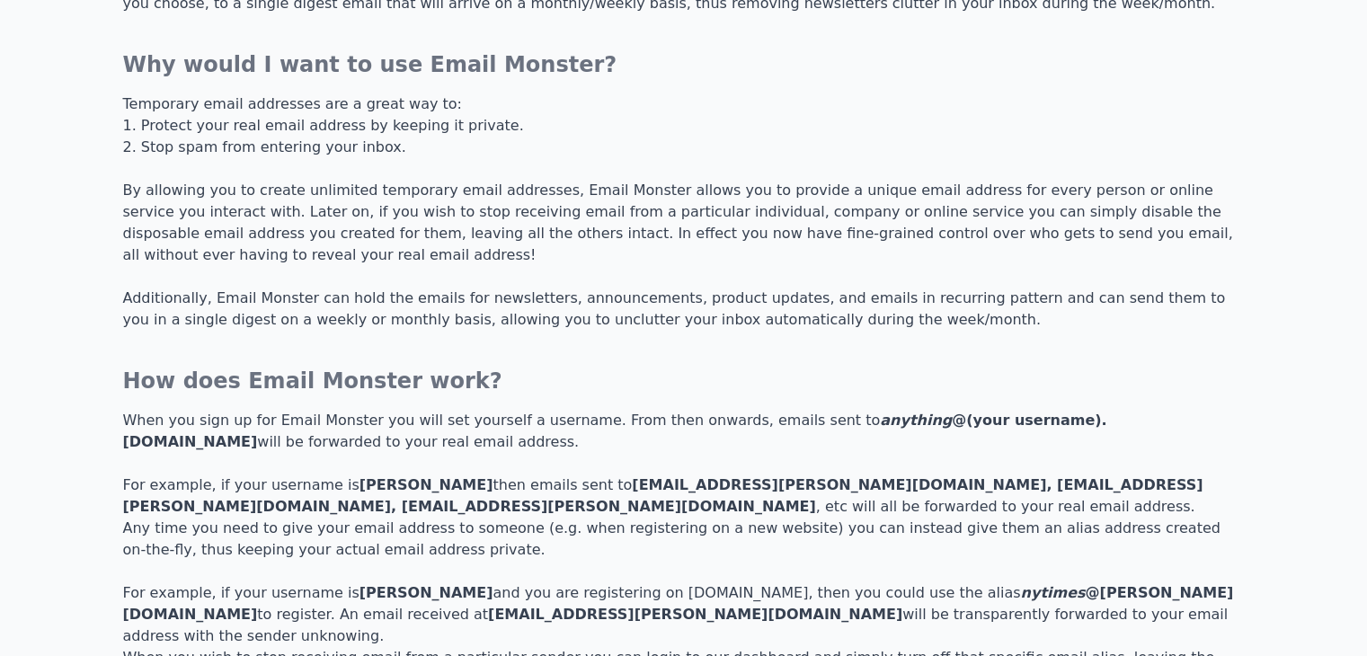
scroll to position [0, 0]
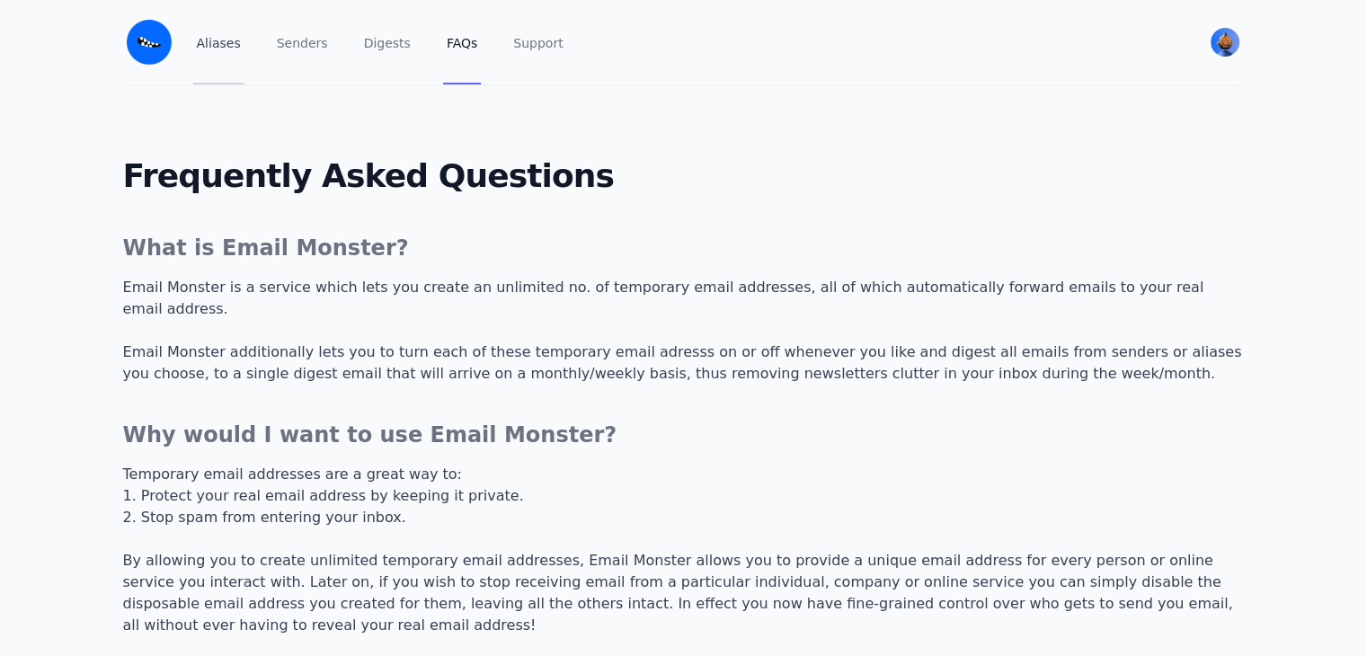
click at [227, 51] on link "Aliases" at bounding box center [218, 42] width 51 height 85
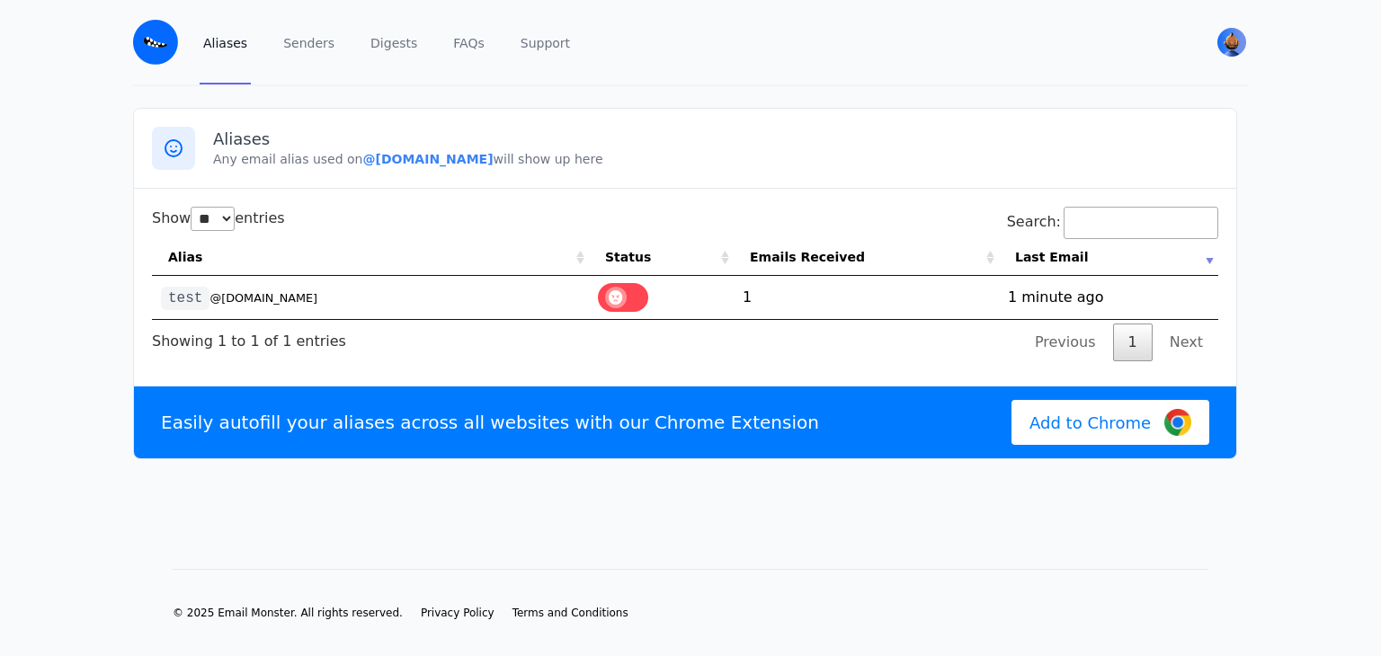
select select "**"
drag, startPoint x: 515, startPoint y: 163, endPoint x: 349, endPoint y: 163, distance: 166.3
click at [349, 163] on p "Any email alias used on @longtakeover.eml.monster will show up here" at bounding box center [715, 159] width 1005 height 18
copy p "@longtakeover.eml.monster"
click at [304, 44] on link "Senders" at bounding box center [309, 42] width 58 height 85
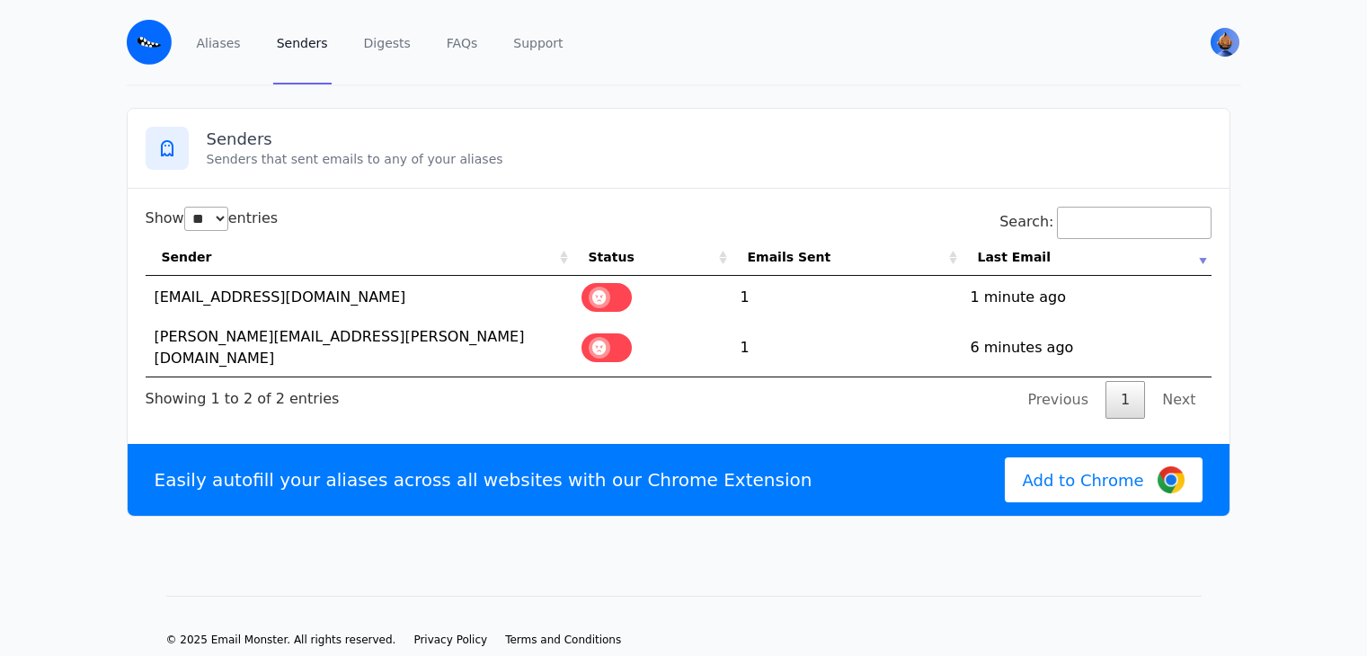
select select "**"
click at [610, 334] on label at bounding box center [607, 348] width 50 height 29
click at [972, 314] on td "1760532544 1 minute ago" at bounding box center [1087, 297] width 250 height 43
click at [285, 300] on td "[EMAIL_ADDRESS][DOMAIN_NAME]" at bounding box center [359, 297] width 427 height 43
